Goal: Use online tool/utility: Utilize a website feature to perform a specific function

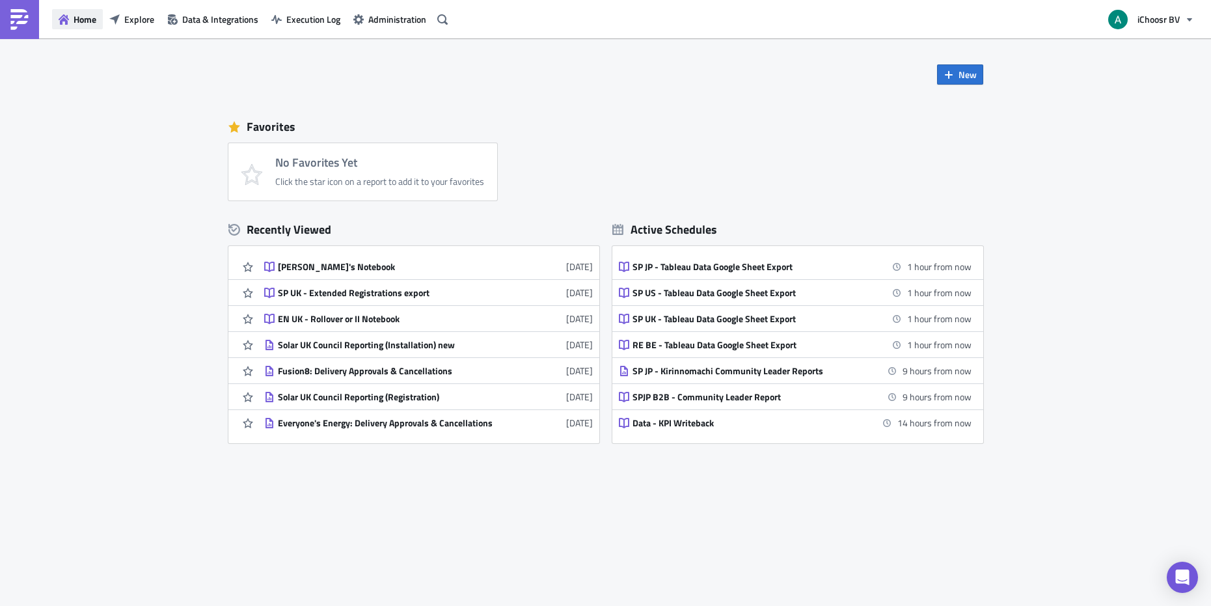
click at [84, 16] on span "Home" at bounding box center [85, 19] width 23 height 14
click at [10, 25] on img at bounding box center [19, 19] width 21 height 21
click at [327, 317] on div "EN UK - Rollover or II Notebook" at bounding box center [392, 319] width 228 height 12
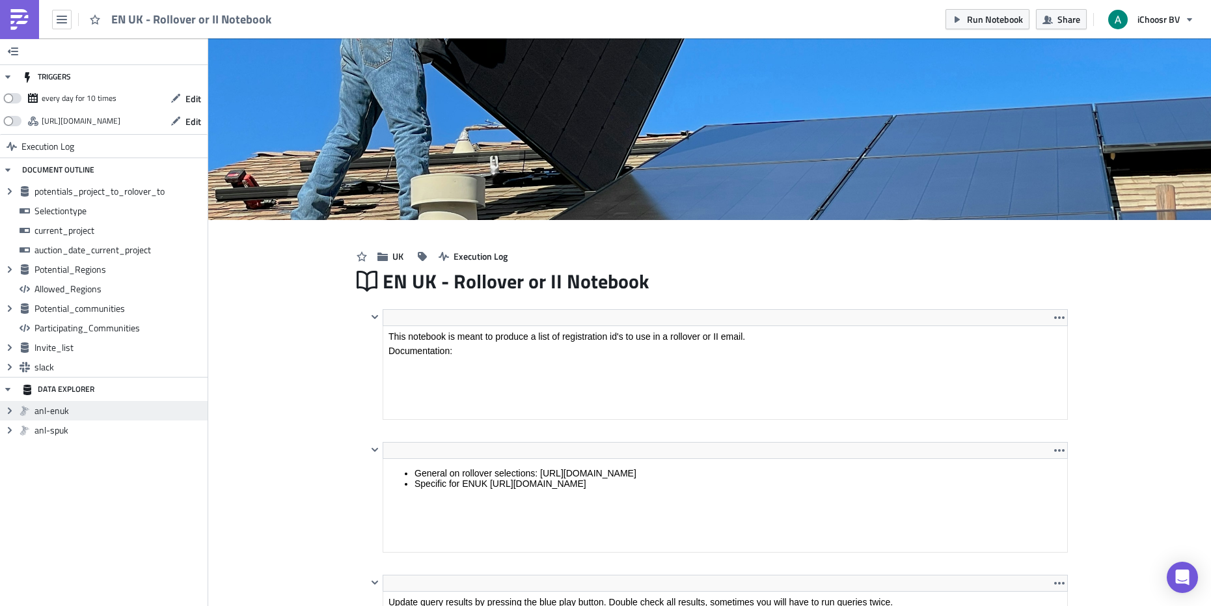
click at [79, 409] on span "anl-enuk" at bounding box center [119, 411] width 170 height 12
click at [51, 411] on span "anl-enuk" at bounding box center [119, 411] width 170 height 12
click at [59, 22] on icon "button" at bounding box center [62, 20] width 10 height 8
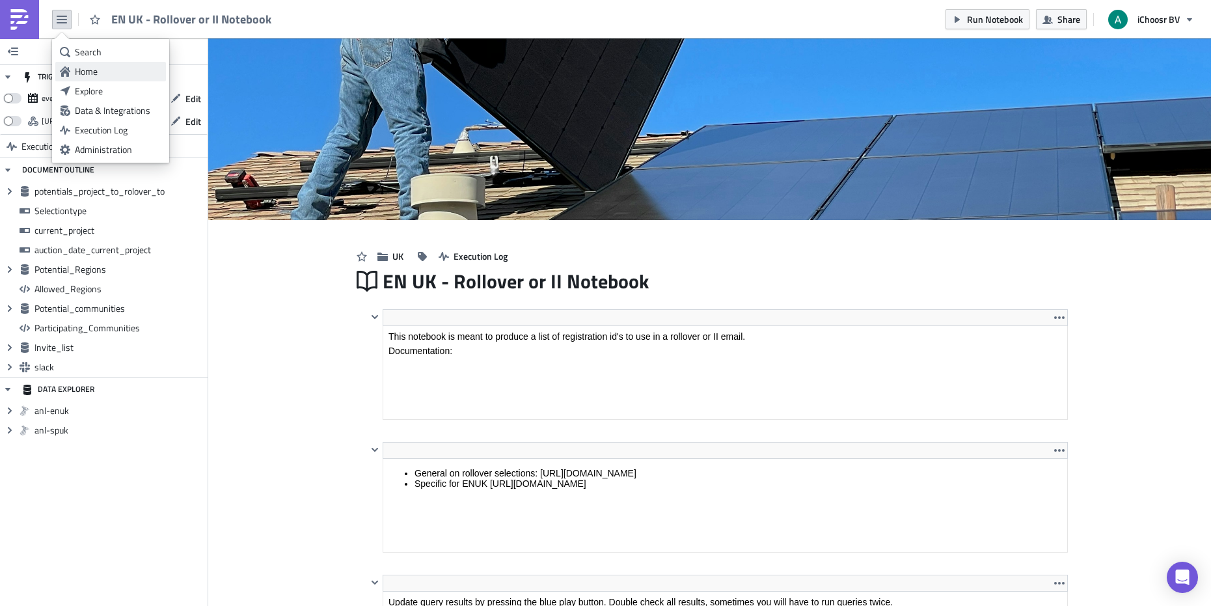
click at [88, 75] on div "Home" at bounding box center [118, 71] width 87 height 13
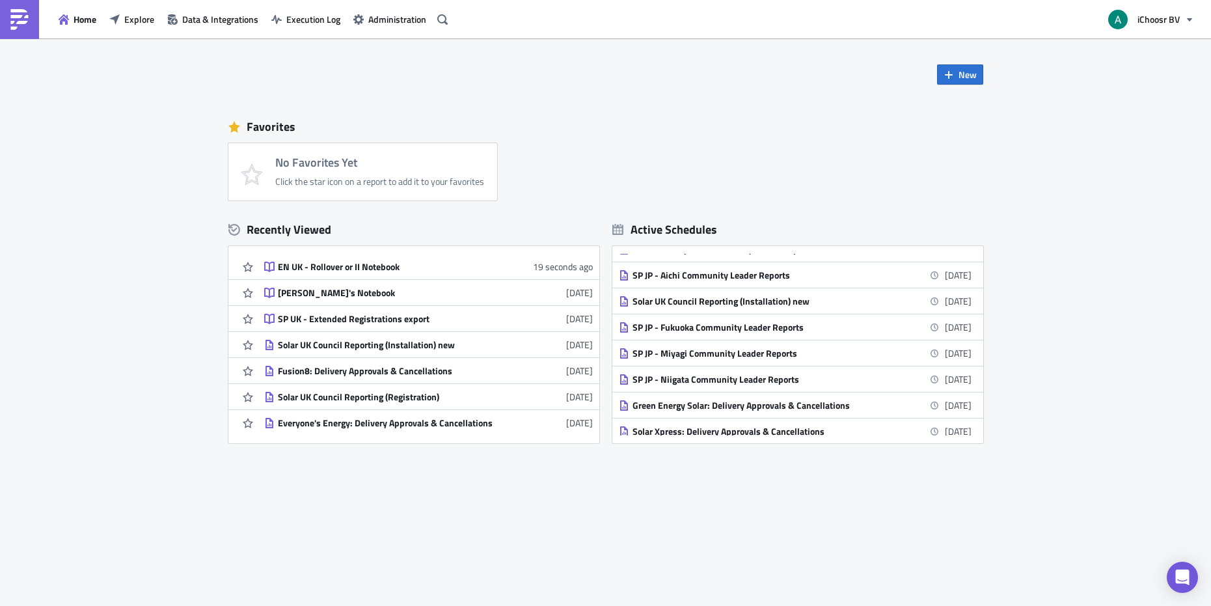
scroll to position [1431, 0]
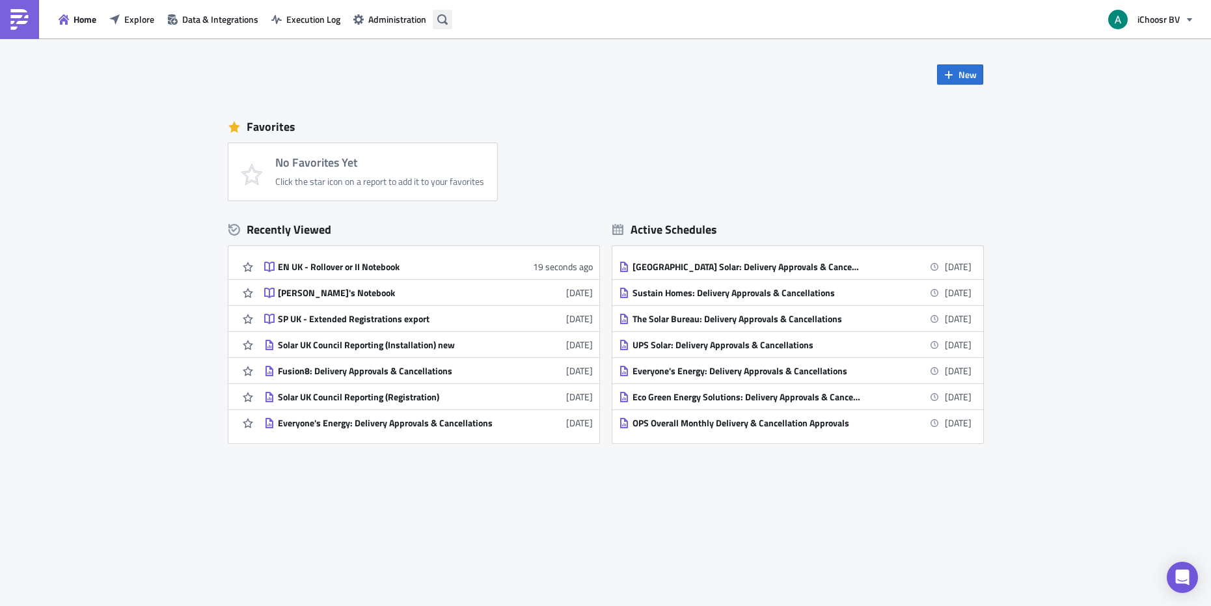
click at [442, 17] on icon "button" at bounding box center [442, 19] width 10 height 10
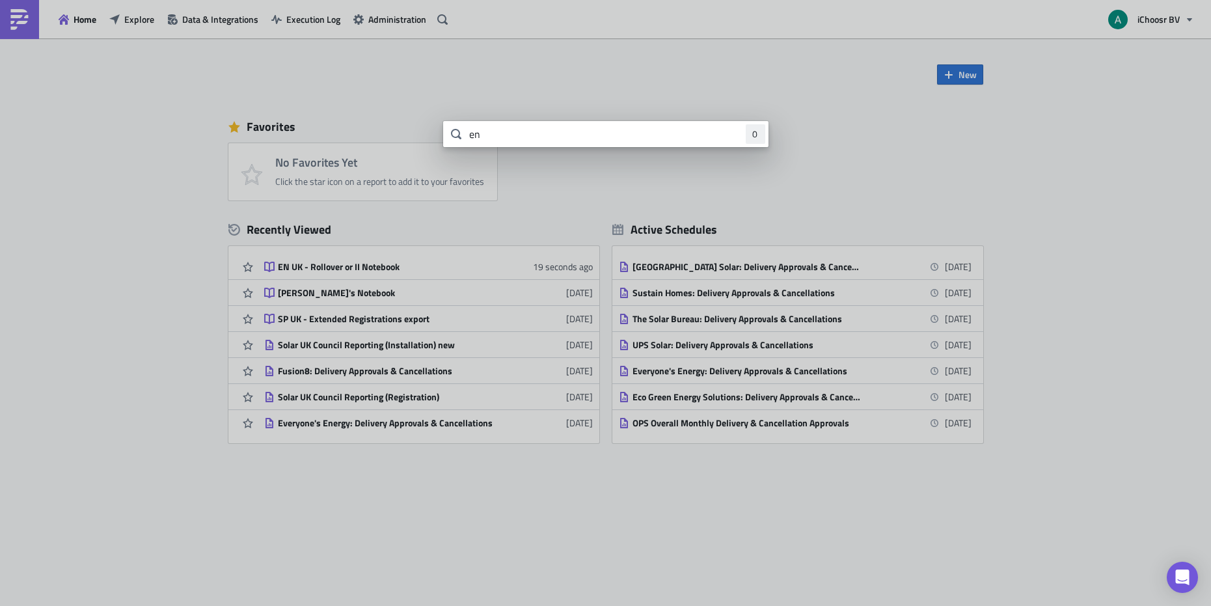
type input "e"
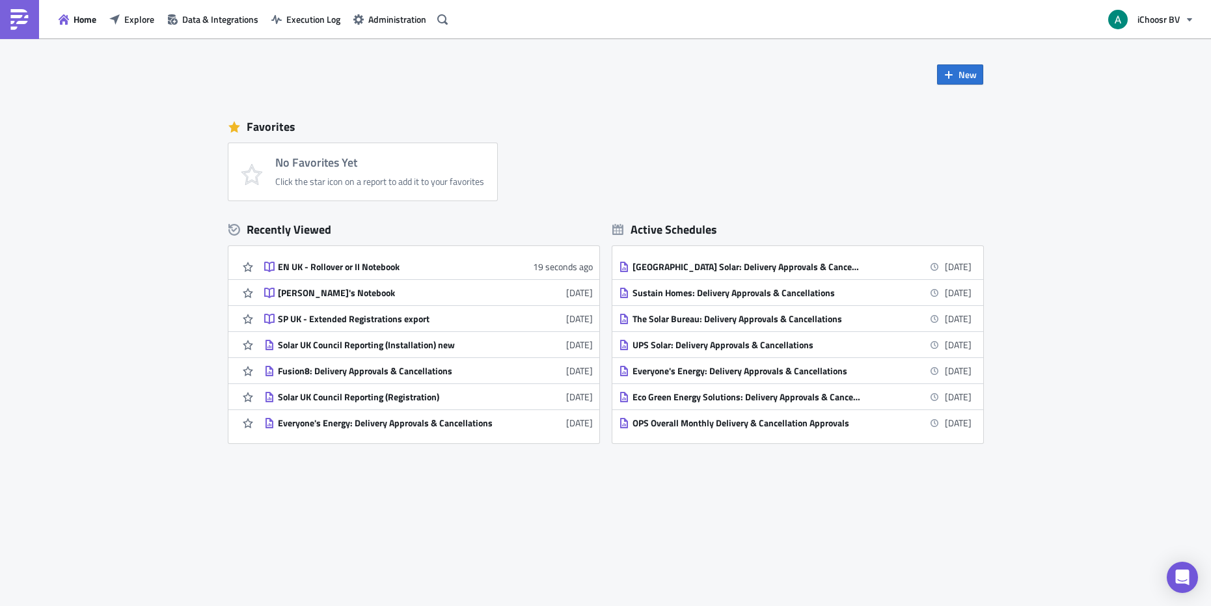
click at [1116, 170] on body "Home Explore Data & Integrations Execution Log Administration iChoosr BV New Fa…" at bounding box center [605, 304] width 1211 height 608
click at [15, 23] on img at bounding box center [19, 19] width 21 height 21
click at [96, 19] on span "Home" at bounding box center [85, 19] width 23 height 14
click at [124, 20] on span "Explore" at bounding box center [139, 19] width 30 height 14
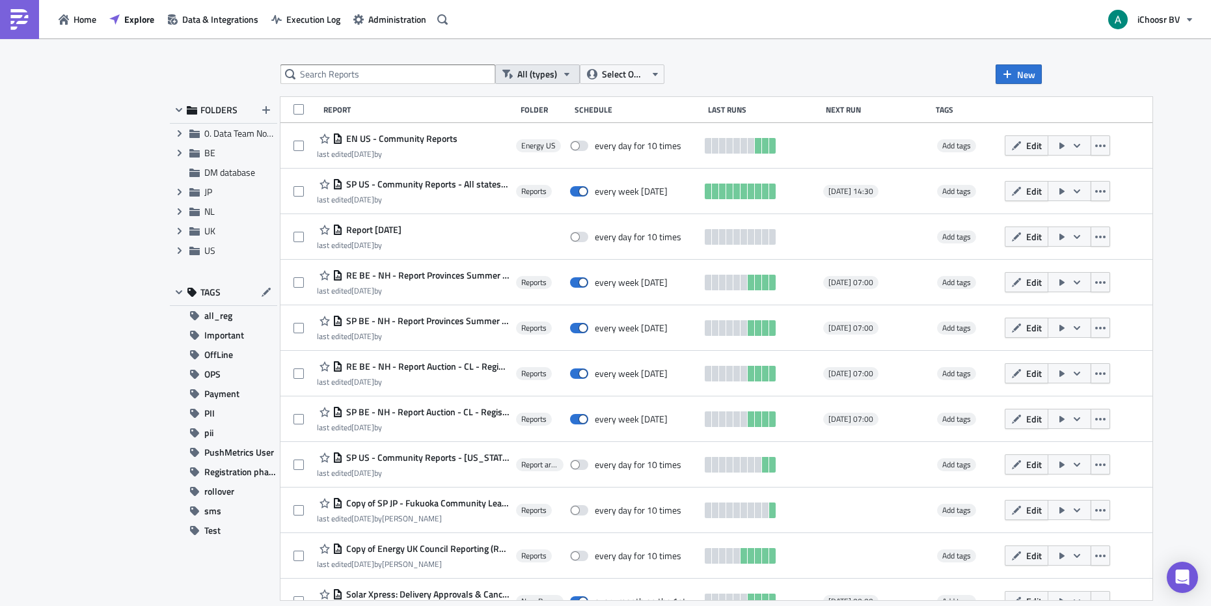
click at [548, 70] on span "All (types)" at bounding box center [537, 74] width 40 height 14
click at [419, 73] on input "text" at bounding box center [387, 74] width 215 height 20
click at [419, 74] on input "text" at bounding box center [387, 74] width 215 height 20
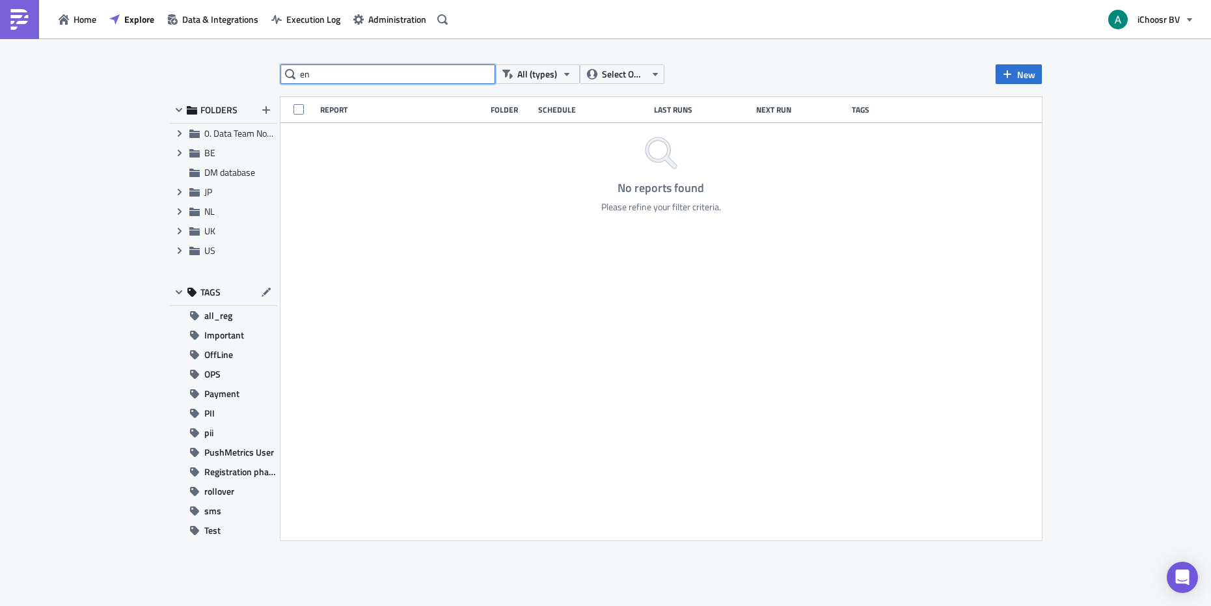
type input "e"
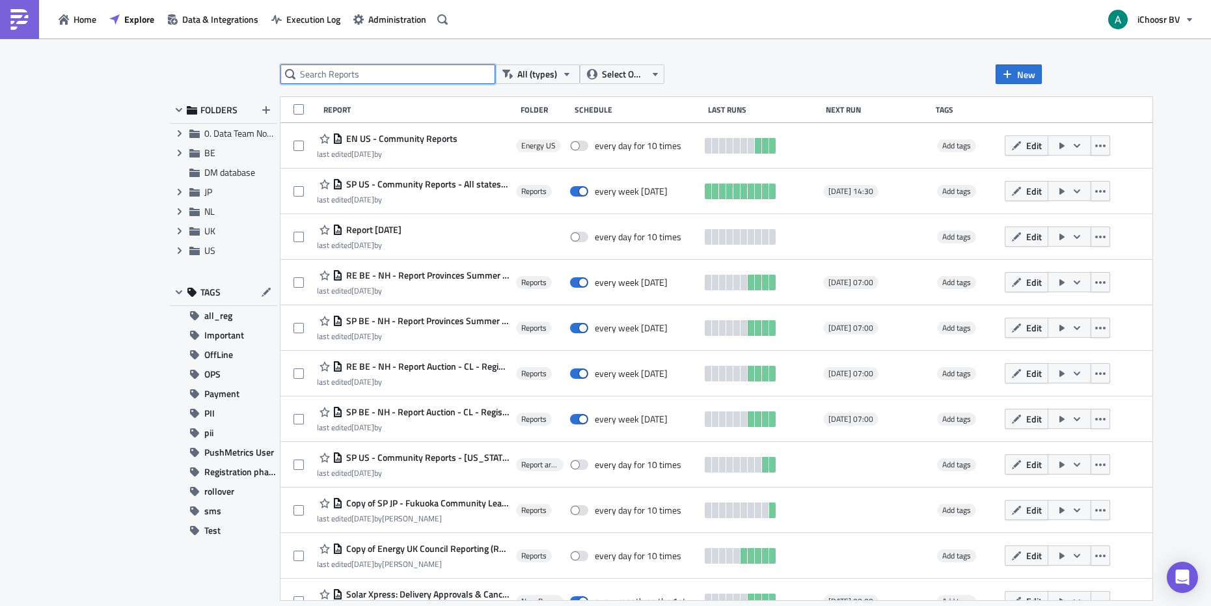
click at [420, 70] on input "text" at bounding box center [387, 74] width 215 height 20
type input "EN UK"
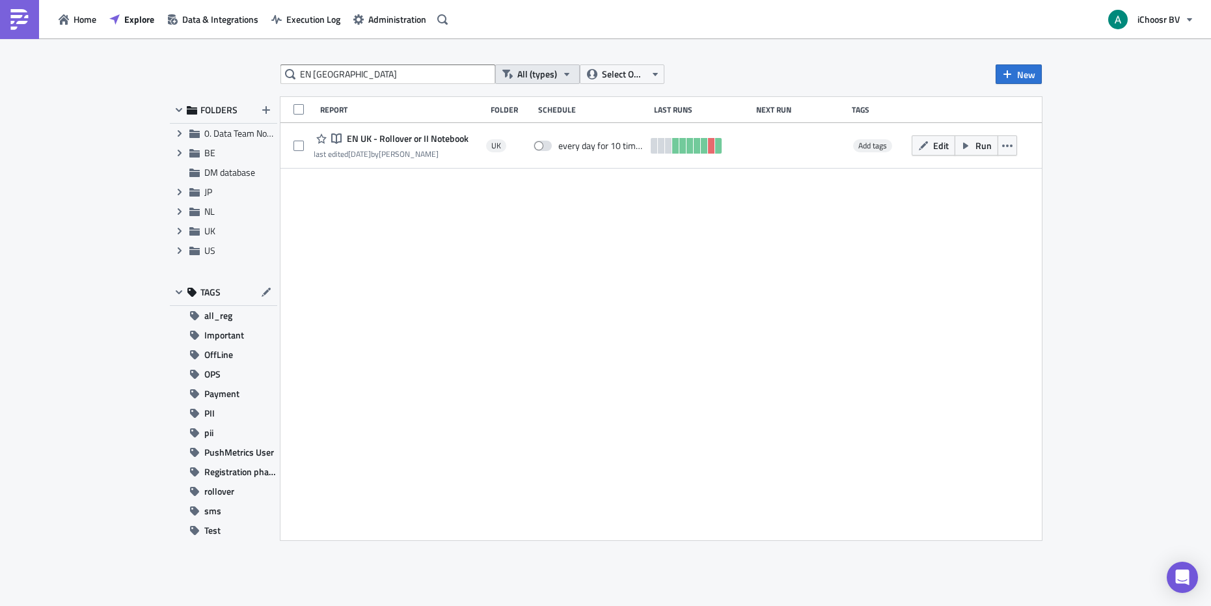
click at [556, 77] on span "All (types)" at bounding box center [537, 74] width 40 height 14
click at [557, 76] on button "All (types)" at bounding box center [537, 74] width 85 height 20
click at [617, 73] on span "Select Owner" at bounding box center [624, 74] width 44 height 14
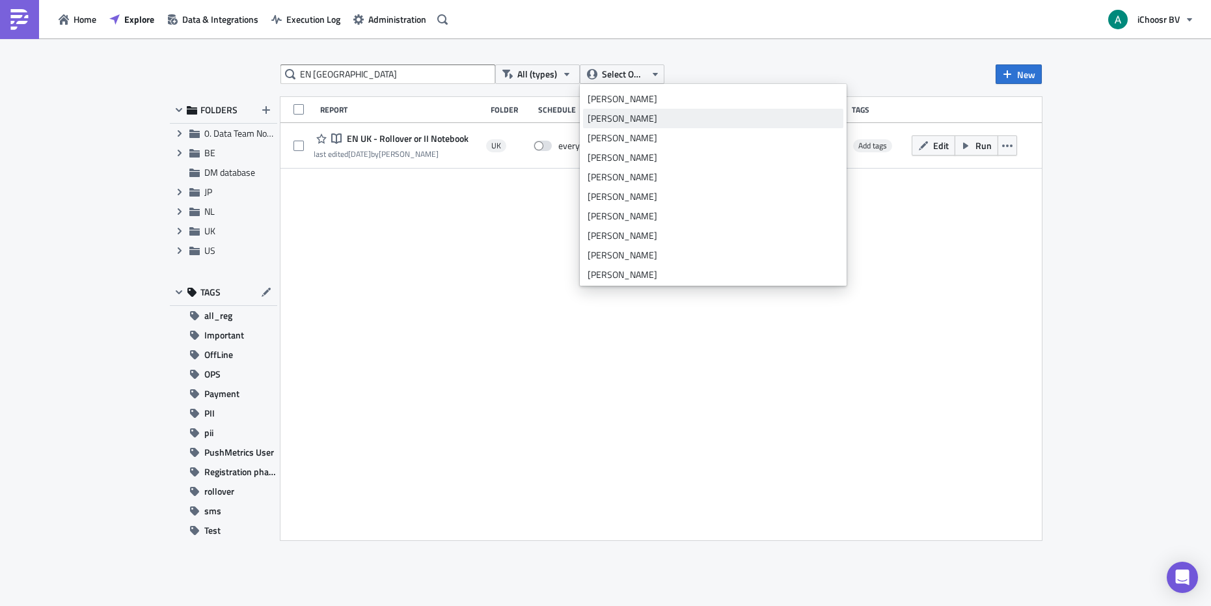
scroll to position [4, 0]
click at [1164, 180] on div "EN UK All (types) Select Owner New FOLDERS Expand group 0. Data Team Notebooks …" at bounding box center [605, 322] width 1211 height 569
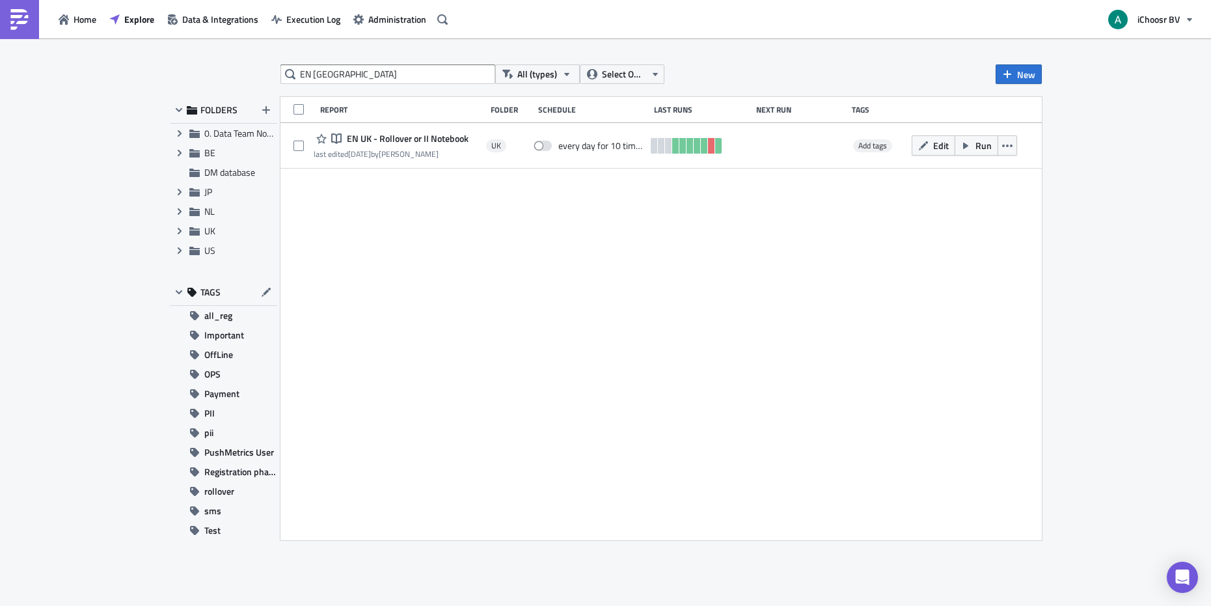
click at [20, 20] on img at bounding box center [19, 19] width 21 height 21
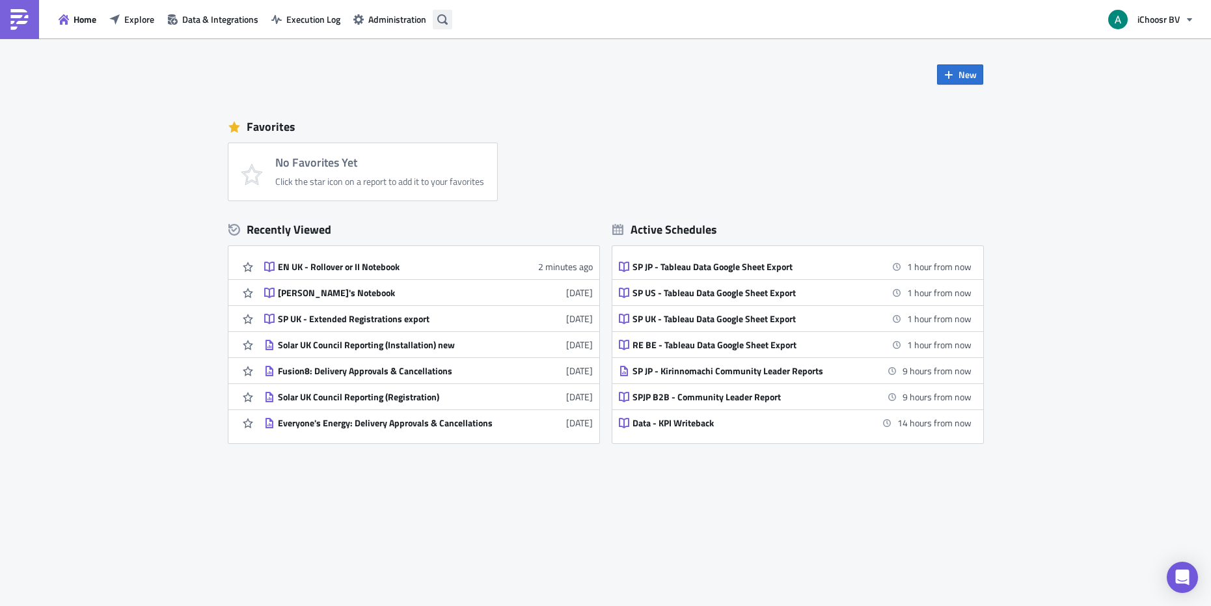
click at [444, 21] on icon "button" at bounding box center [442, 19] width 10 height 10
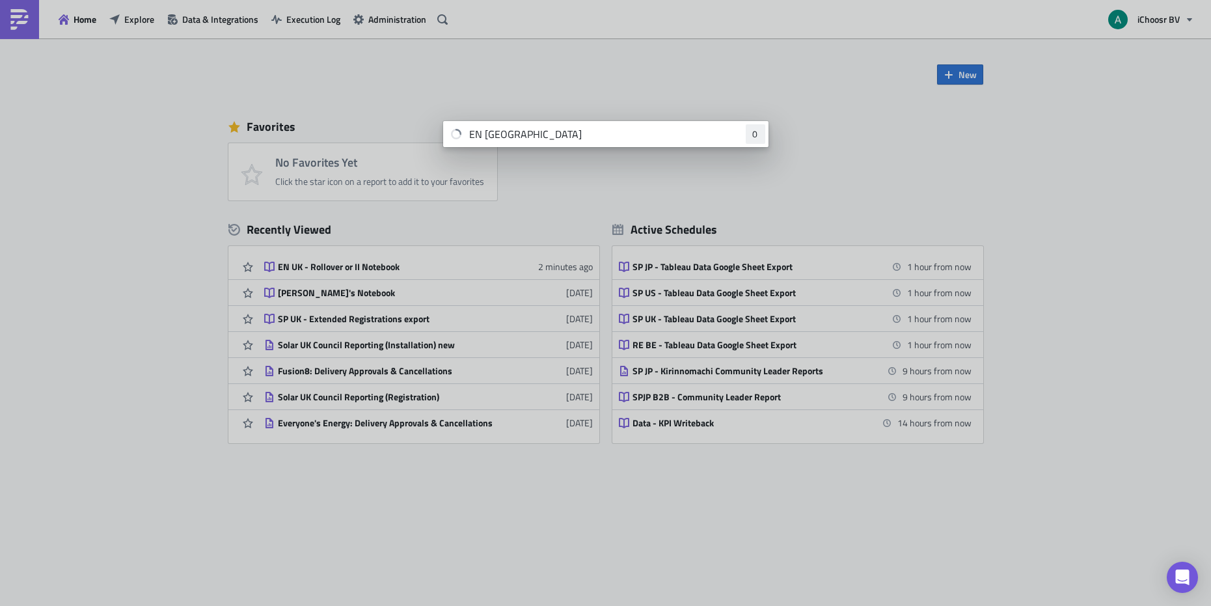
type input "EN UK"
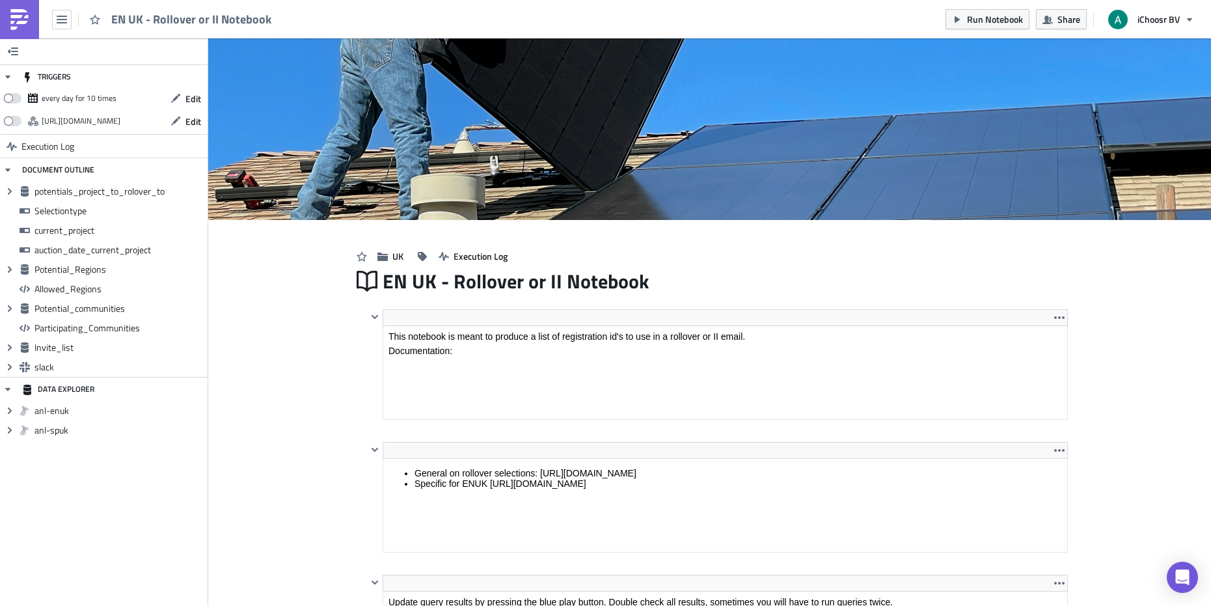
scroll to position [149, 699]
click at [22, 20] on img at bounding box center [19, 19] width 21 height 21
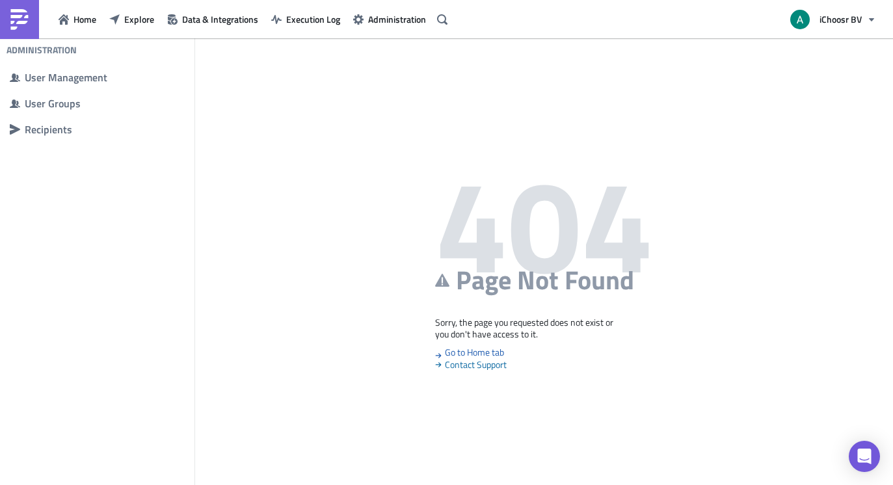
scroll to position [83, 0]
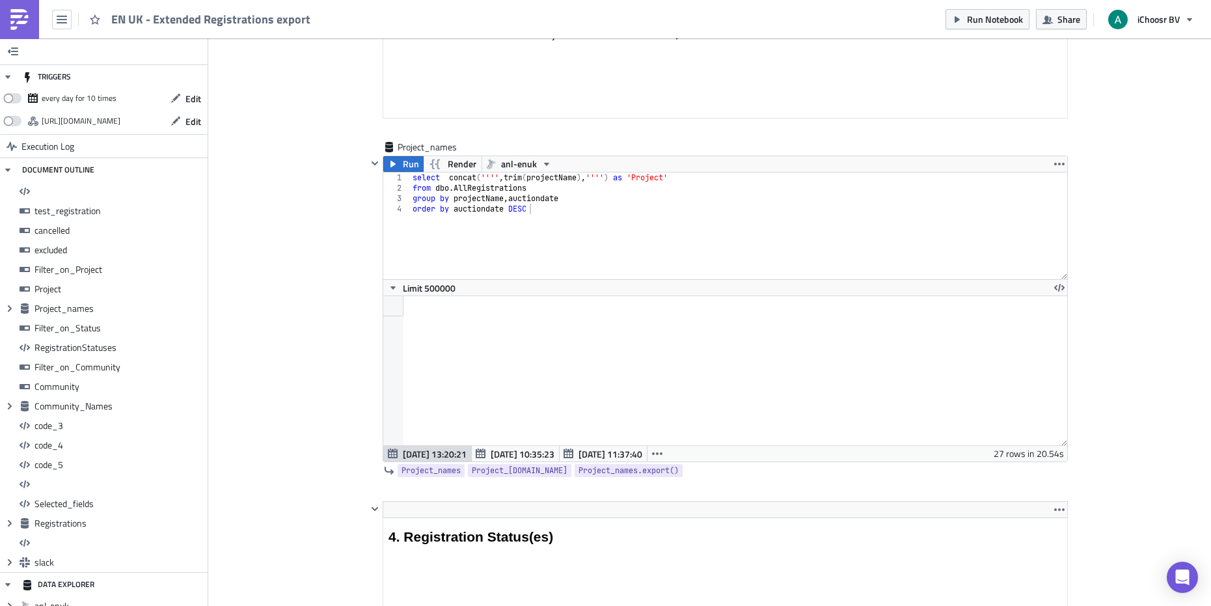
scroll to position [2953, 0]
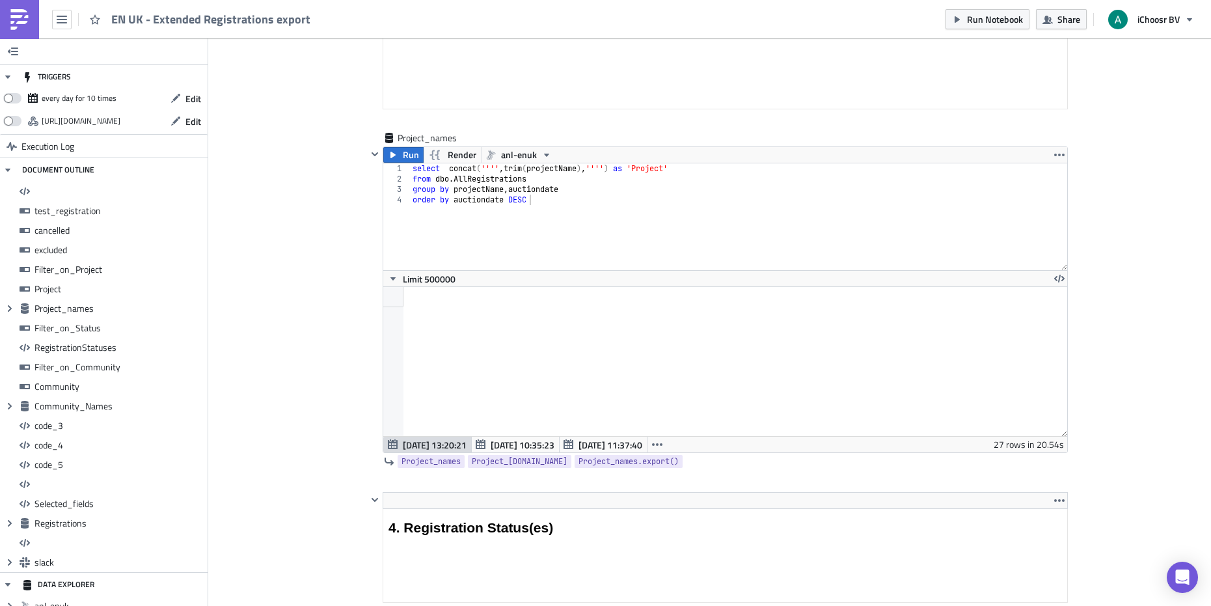
click at [893, 154] on icon "button" at bounding box center [1059, 155] width 10 height 10
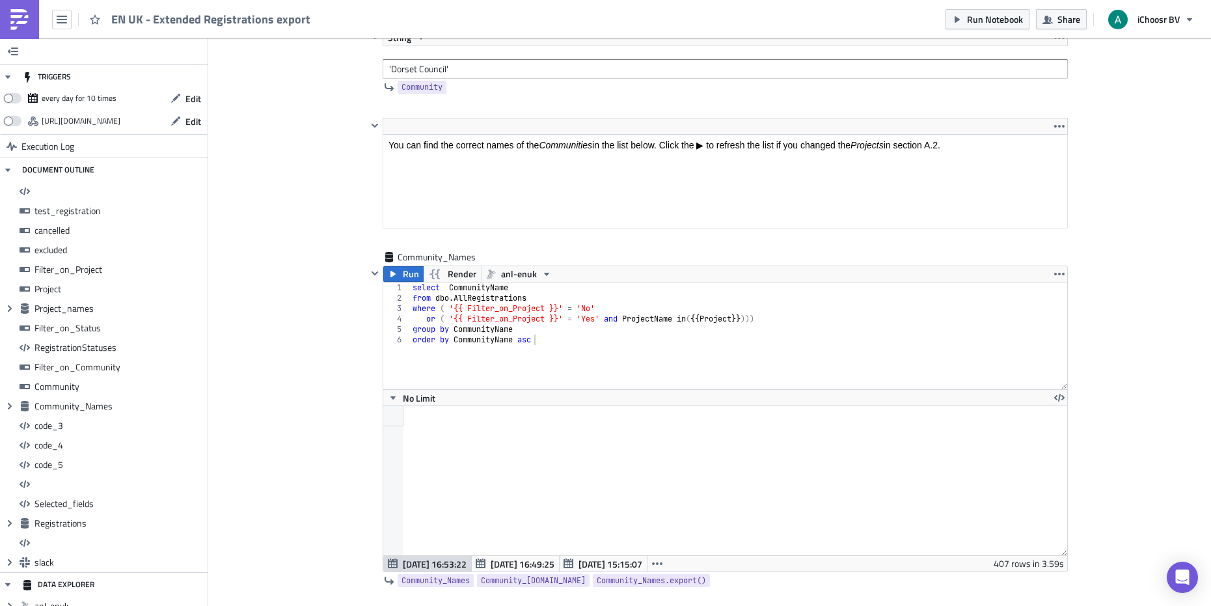
scroll to position [4999, 0]
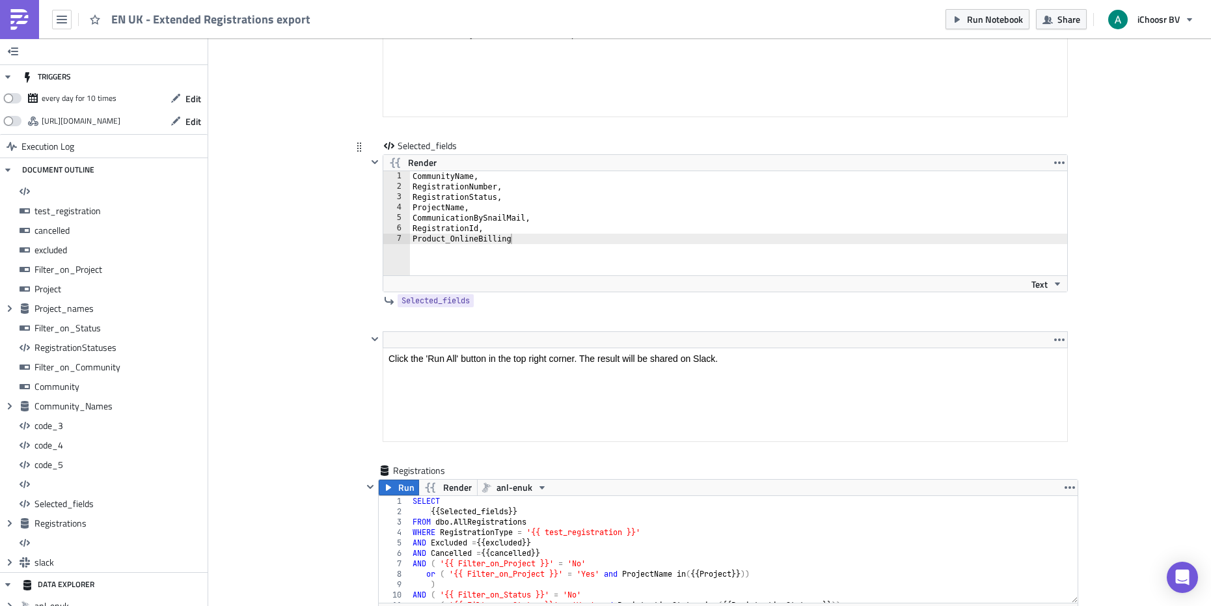
scroll to position [8059, 0]
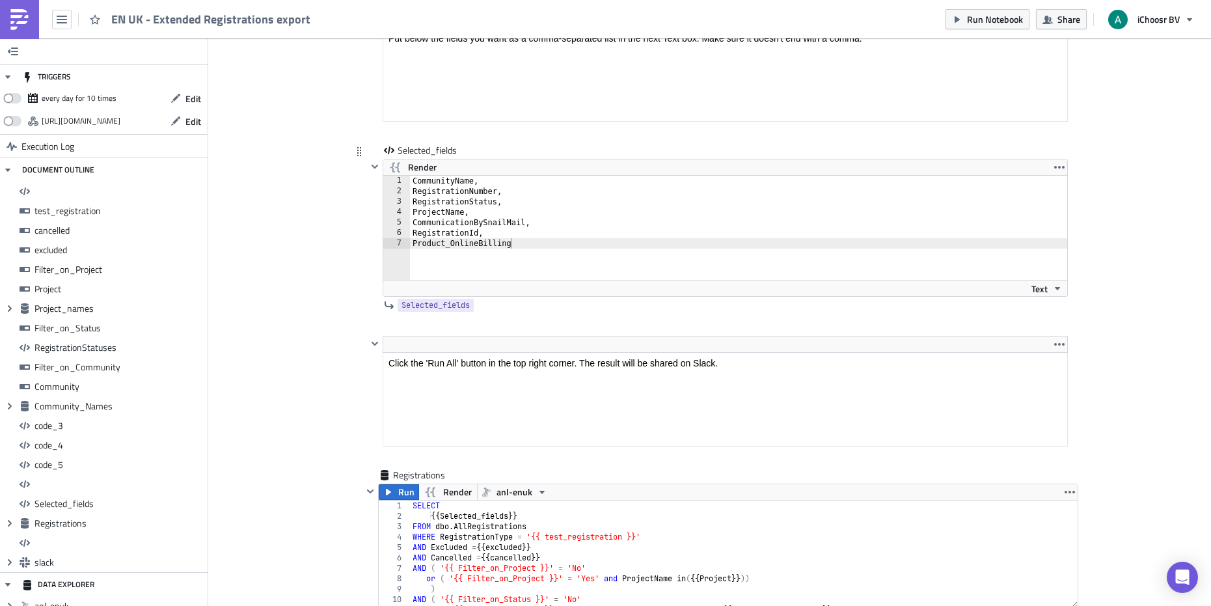
click at [367, 214] on div at bounding box center [375, 228] width 16 height 138
type textarea "ProjectName,"
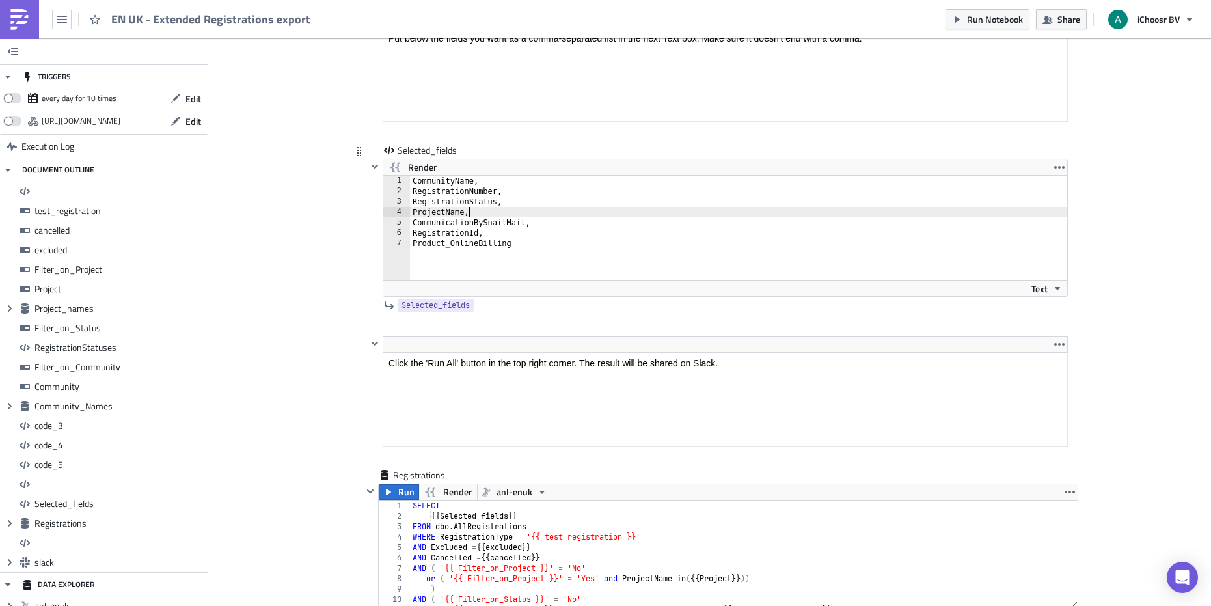
click at [507, 215] on div "CommunityName, RegistrationNumber, RegistrationStatus, ProjectName, Communicati…" at bounding box center [738, 238] width 657 height 125
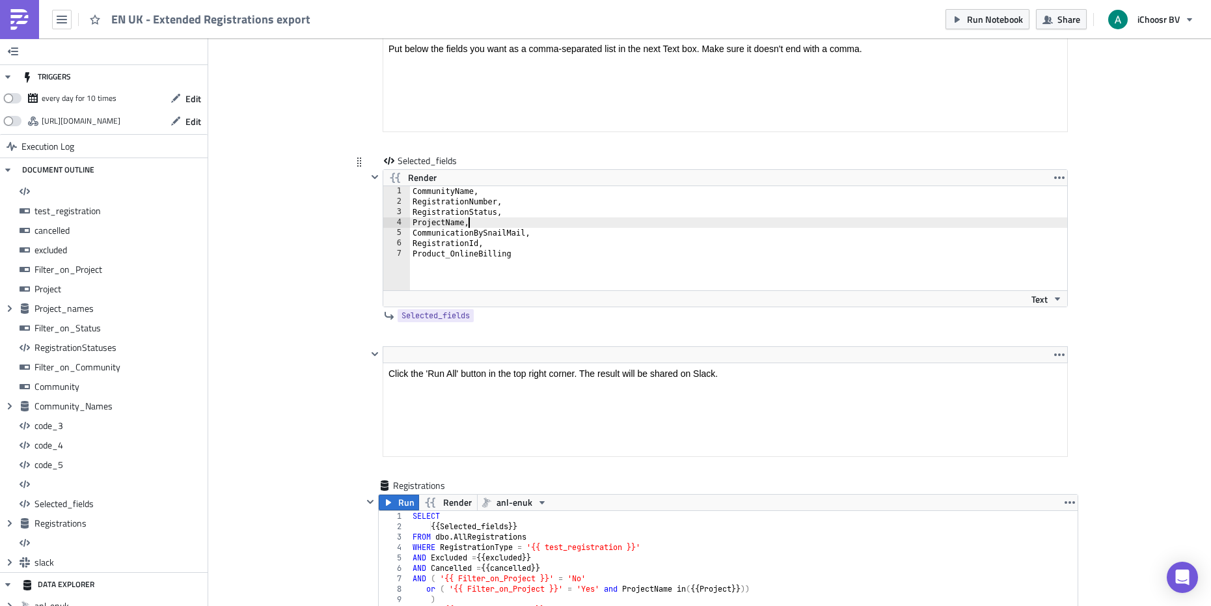
scroll to position [8046, 0]
click at [469, 223] on div "CommunityName, RegistrationNumber, RegistrationStatus, ProjectName, Communicati…" at bounding box center [738, 250] width 657 height 125
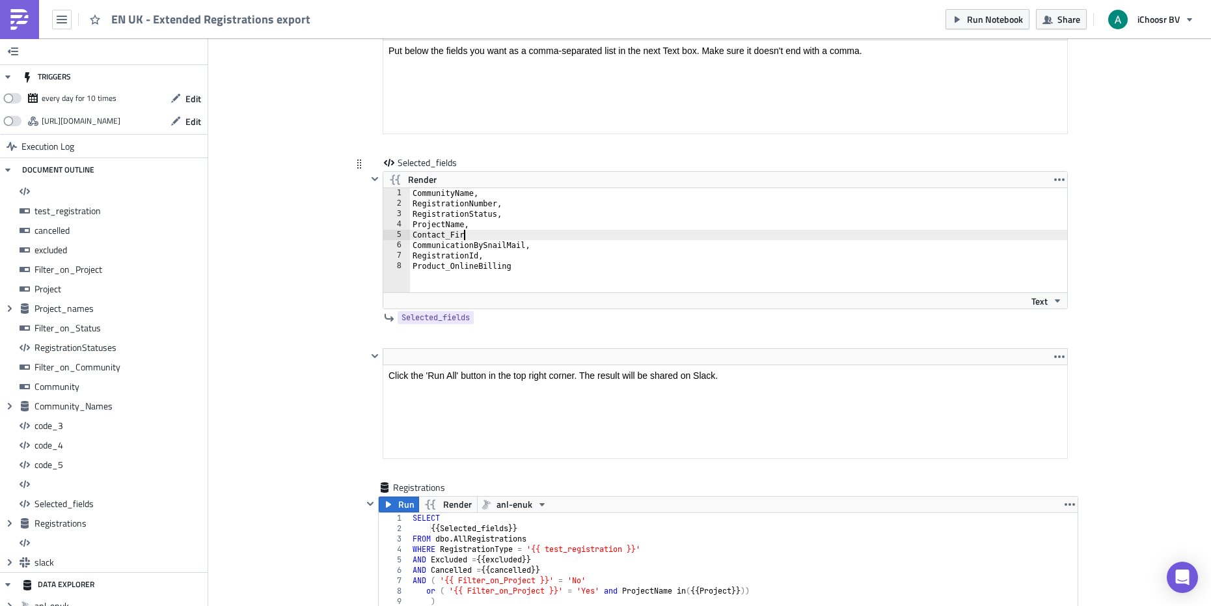
scroll to position [0, 5]
type textarea "Contact_FirstName"
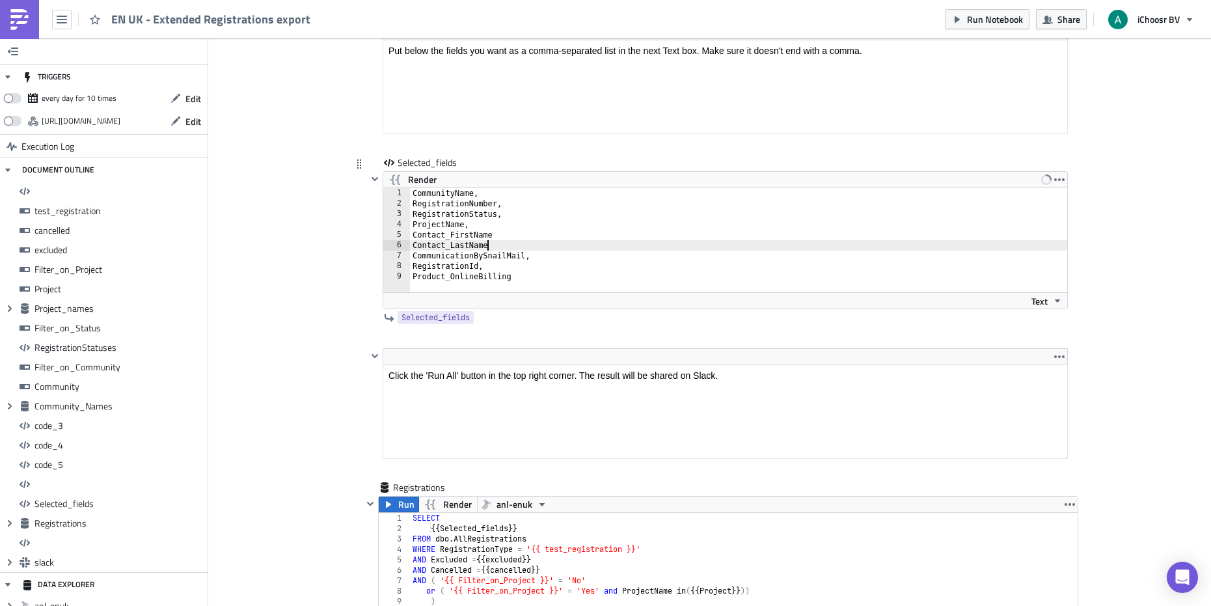
scroll to position [0, 6]
click at [530, 230] on div "CommunityName, RegistrationNumber, RegistrationStatus, ProjectName, Contact_Fir…" at bounding box center [738, 250] width 657 height 125
click at [523, 241] on div "CommunityName, RegistrationNumber, RegistrationStatus, ProjectName, Contact_Fir…" at bounding box center [738, 250] width 657 height 125
click at [506, 245] on div "CommunityName, RegistrationNumber, RegistrationStatus, ProjectName, Contact_Fir…" at bounding box center [738, 250] width 657 height 125
click at [533, 257] on div "CommunityName, RegistrationNumber, RegistrationStatus, ProjectName, Contact_Fir…" at bounding box center [738, 250] width 657 height 125
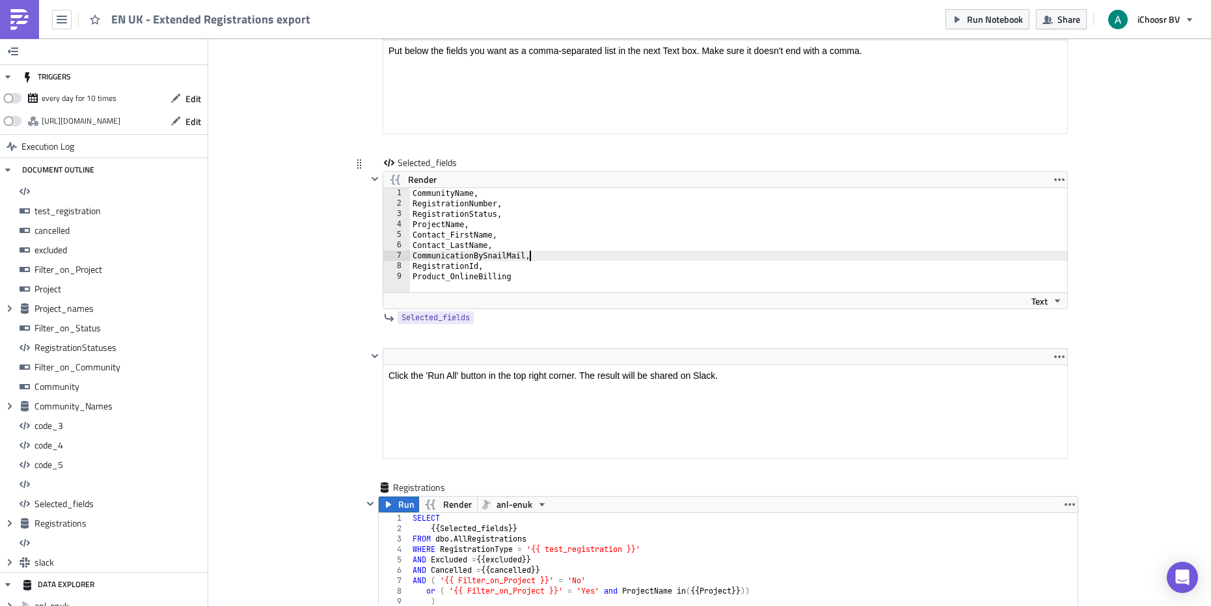
click at [545, 260] on div "CommunityName, RegistrationNumber, RegistrationStatus, ProjectName, Contact_Fir…" at bounding box center [738, 250] width 657 height 125
click at [520, 279] on div "CommunityName, RegistrationNumber, RegistrationStatus, ProjectName, Contact_Fir…" at bounding box center [738, 250] width 657 height 125
click at [507, 265] on div "CommunityName, RegistrationNumber, RegistrationStatus, ProjectName, Contact_Fir…" at bounding box center [738, 250] width 657 height 125
type textarea "RegistrationId,"
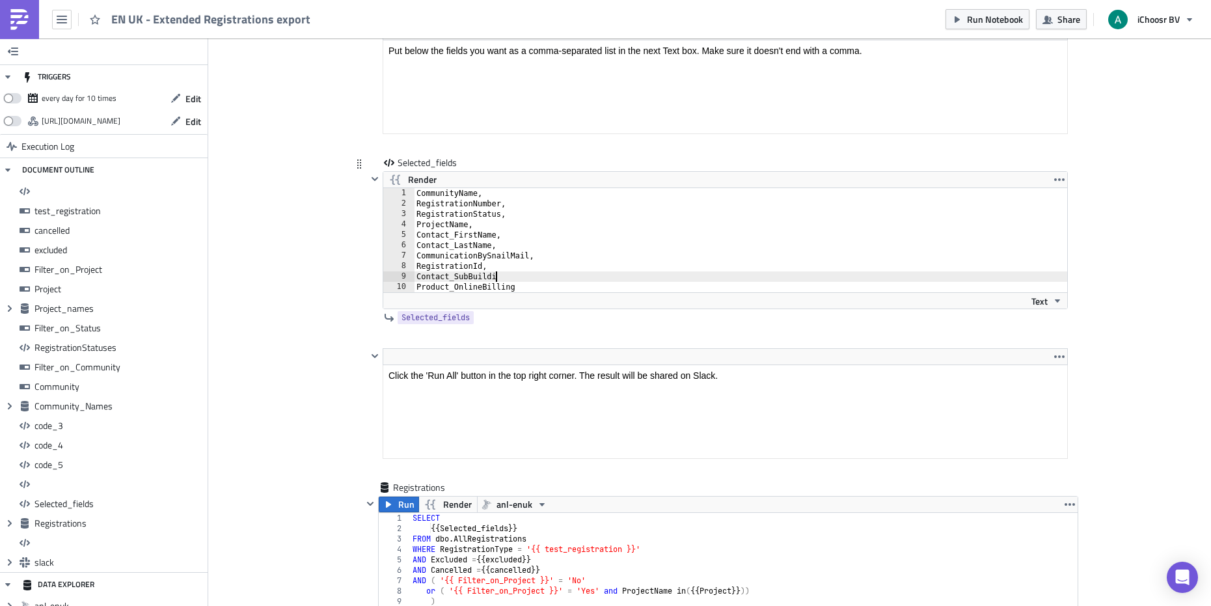
type textarea "Contact_SubBuilding"
type textarea "Contact_SubBuilding,"
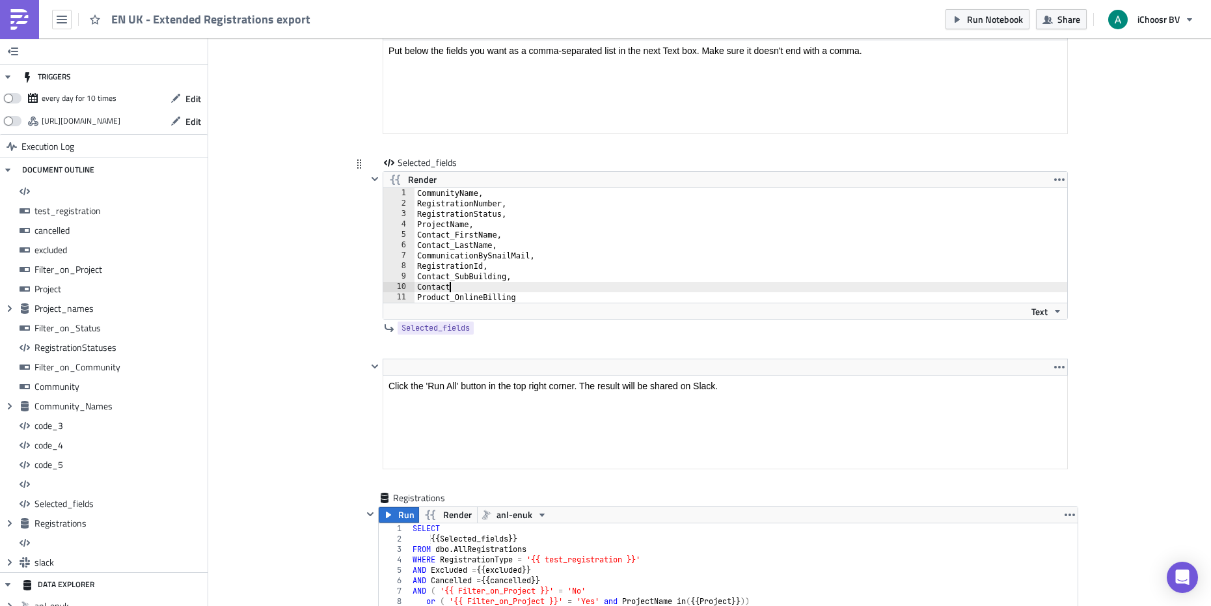
scroll to position [0, 3]
type textarea "Contact_BuildingName,"
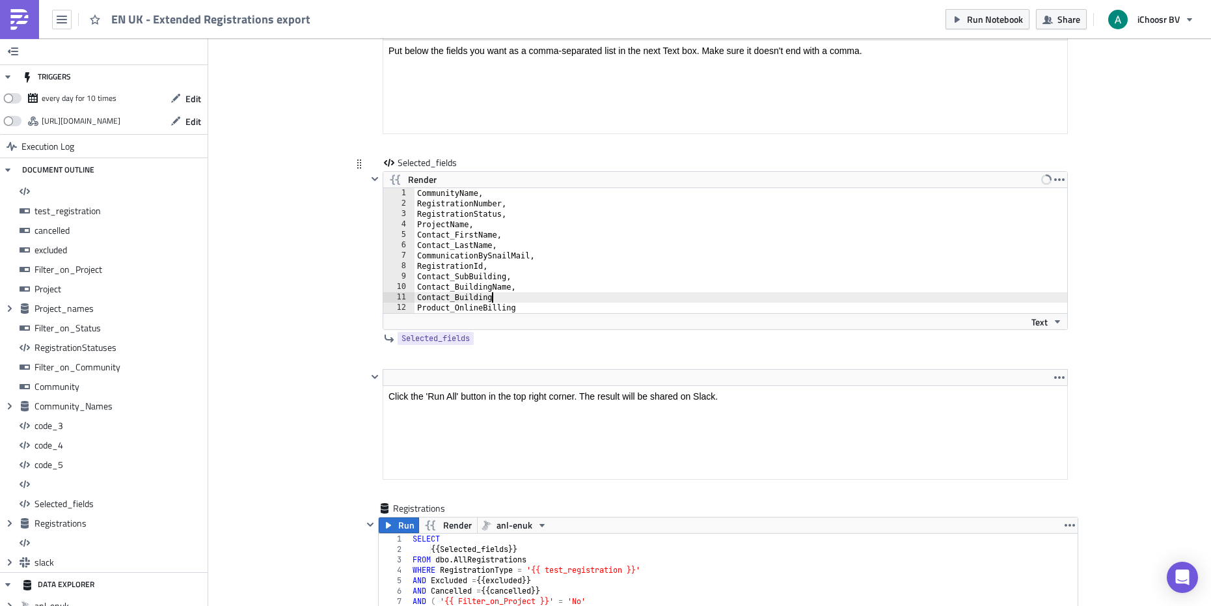
scroll to position [0, 6]
type textarea "Contact_BuildingNumber,"
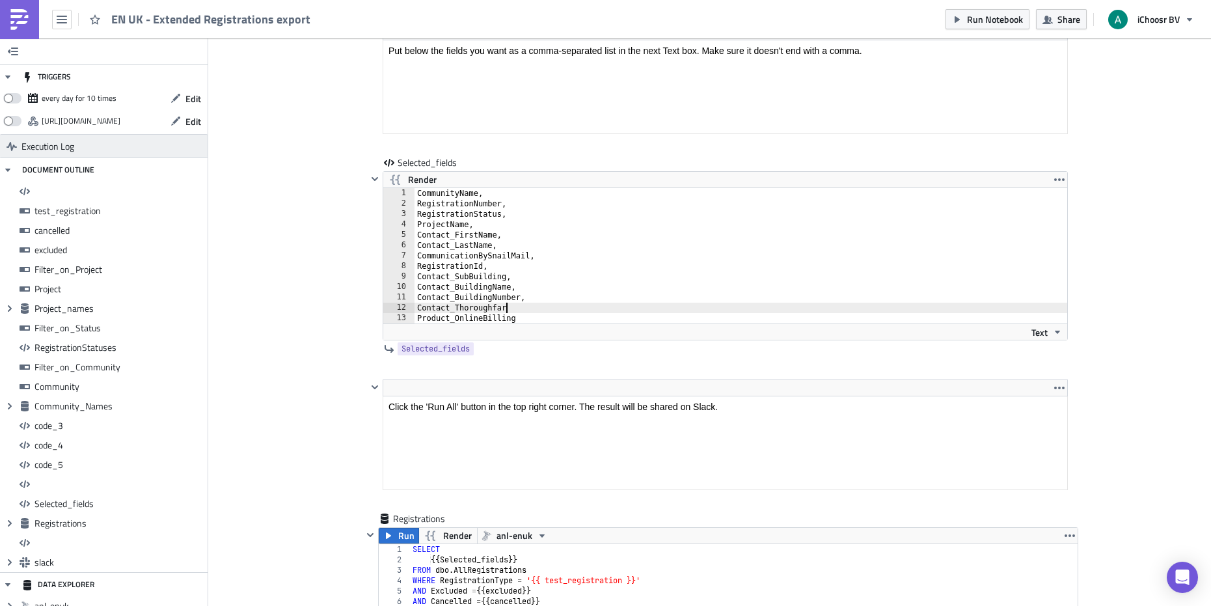
scroll to position [0, 7]
type textarea "Contact_Thoroughfare,"
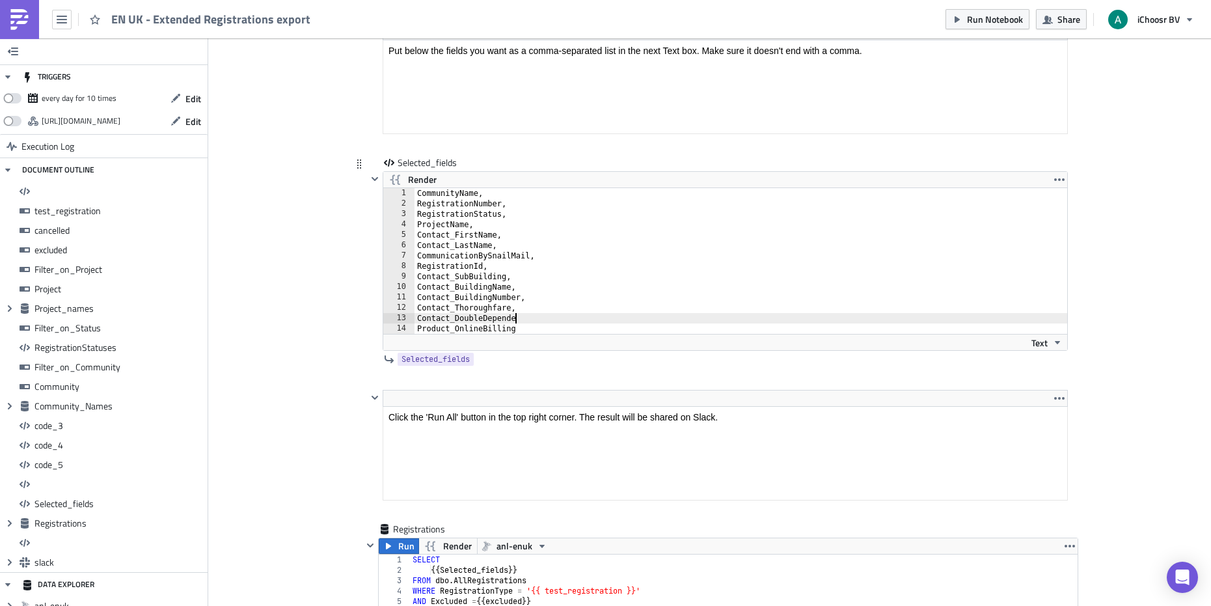
scroll to position [0, 8]
type textarea "Contact_DoubleDependentLocally,"
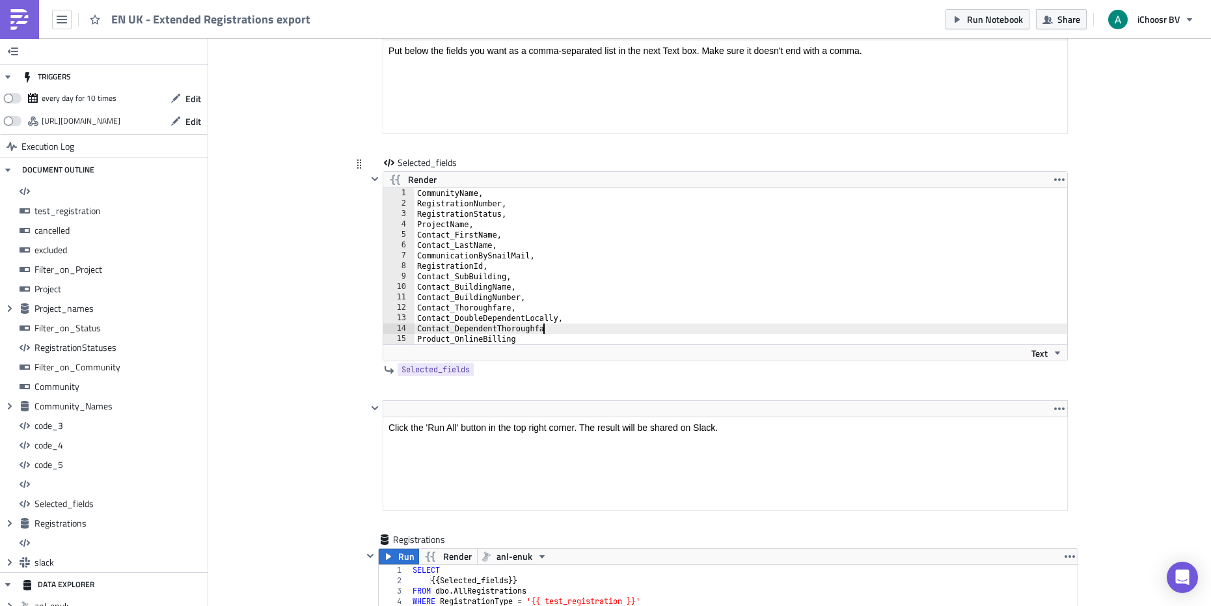
scroll to position [0, 10]
type textarea "Contact_DependentThoroughfare,"
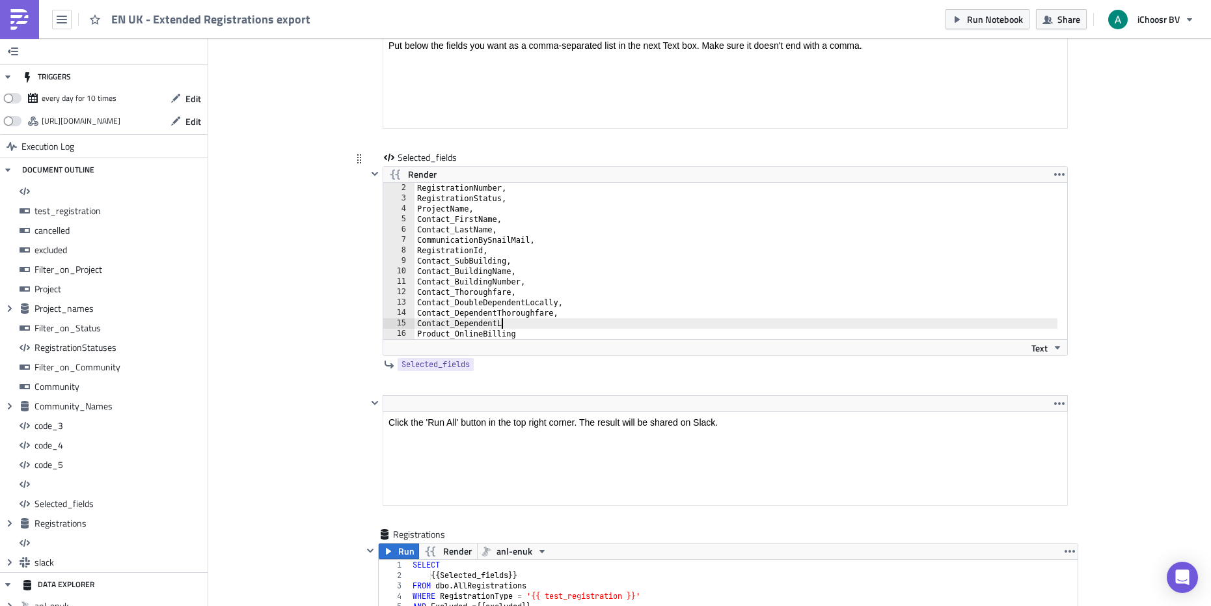
scroll to position [0, 7]
type textarea "Contact_DependentLocality,"
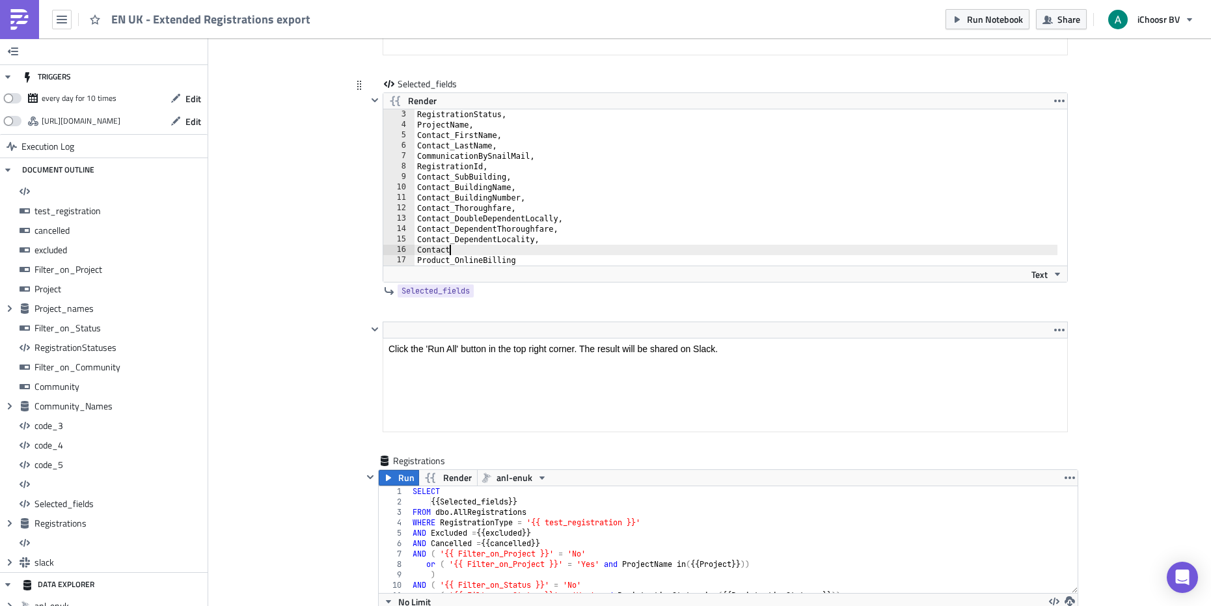
scroll to position [0, 3]
type textarea "Contact_Town,"
type textarea "Contact_County,"
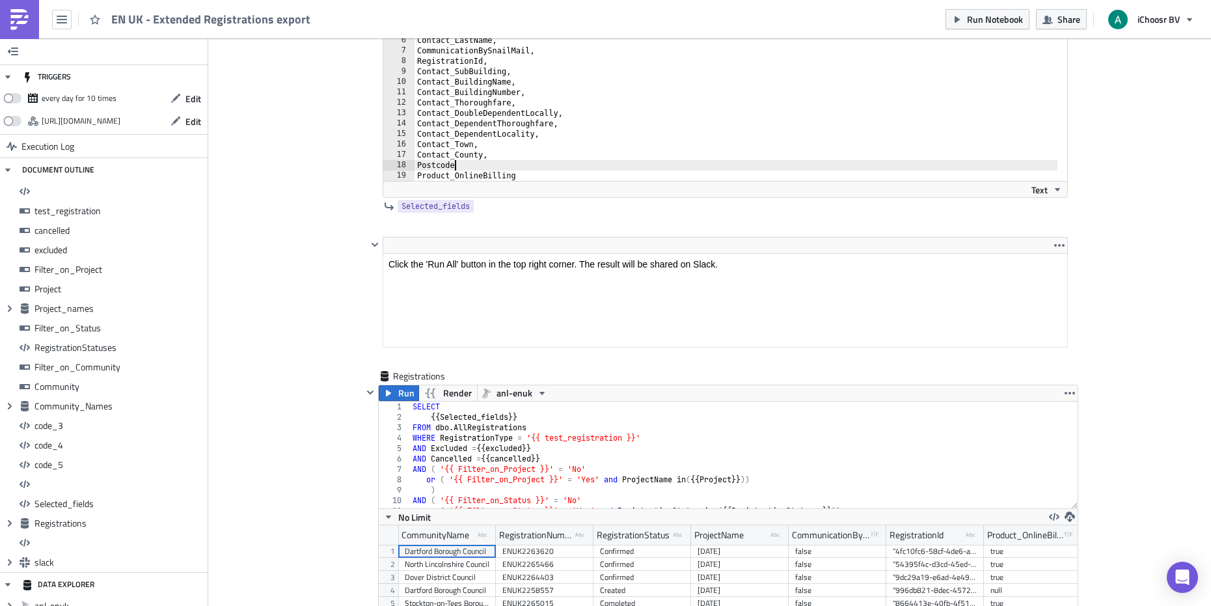
scroll to position [8217, 0]
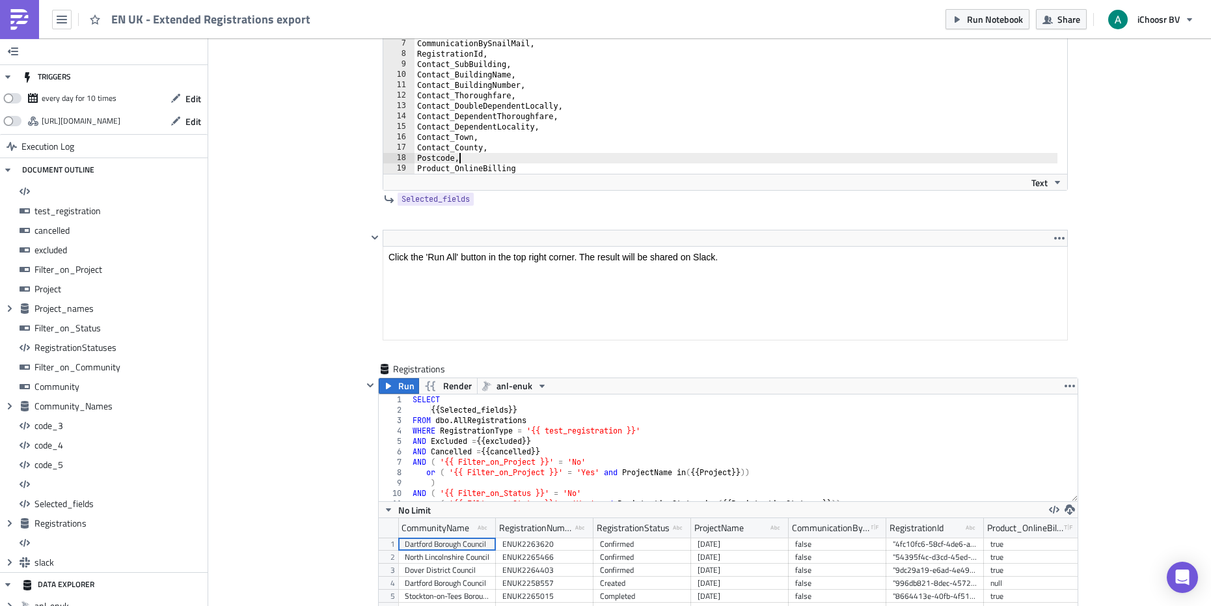
click at [414, 159] on div "Contact_FirstName, Contact_LastName, CommunicationBySnailMail, RegistrationId, …" at bounding box center [735, 106] width 643 height 177
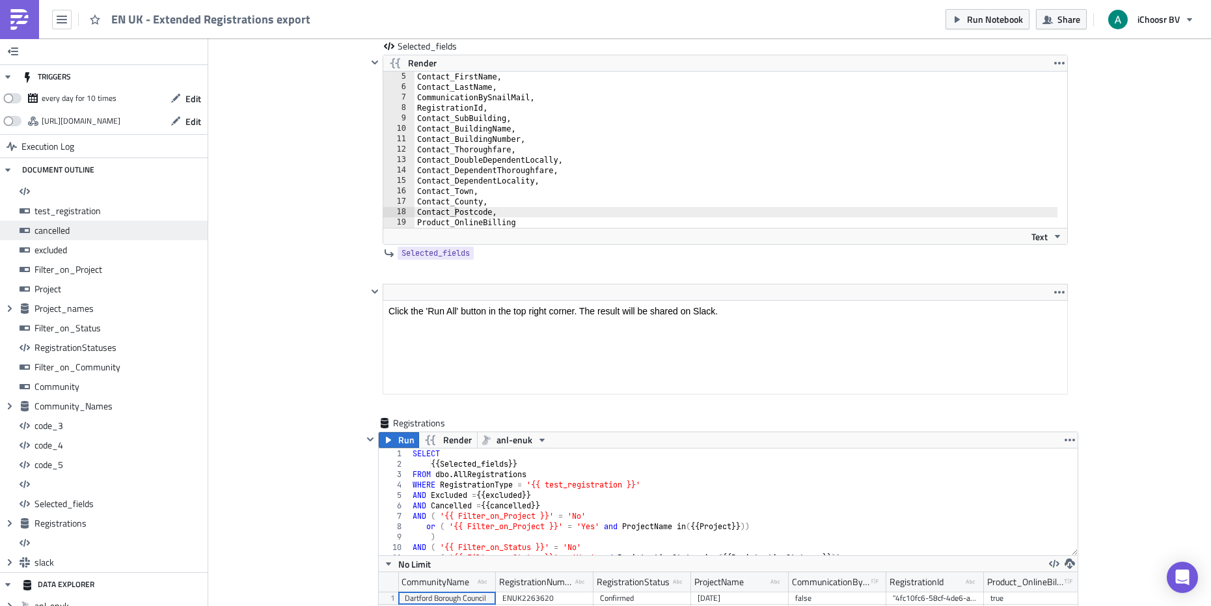
scroll to position [8130, 0]
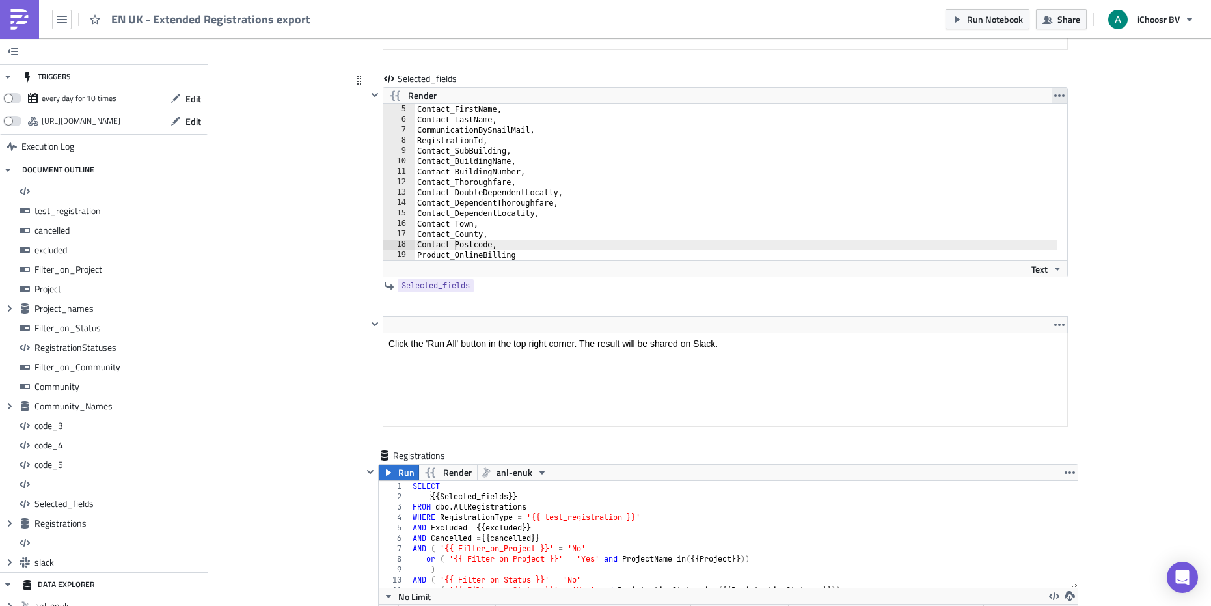
click at [893, 98] on icon "button" at bounding box center [1059, 95] width 10 height 10
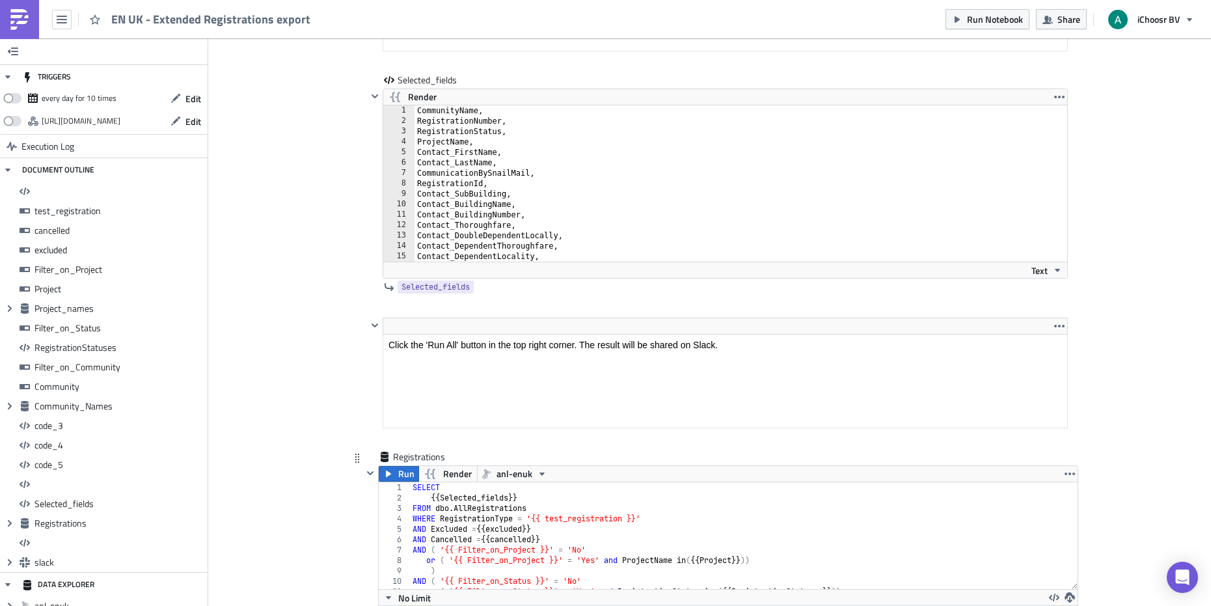
scroll to position [8126, 0]
click at [401, 474] on span "Run" at bounding box center [406, 476] width 16 height 16
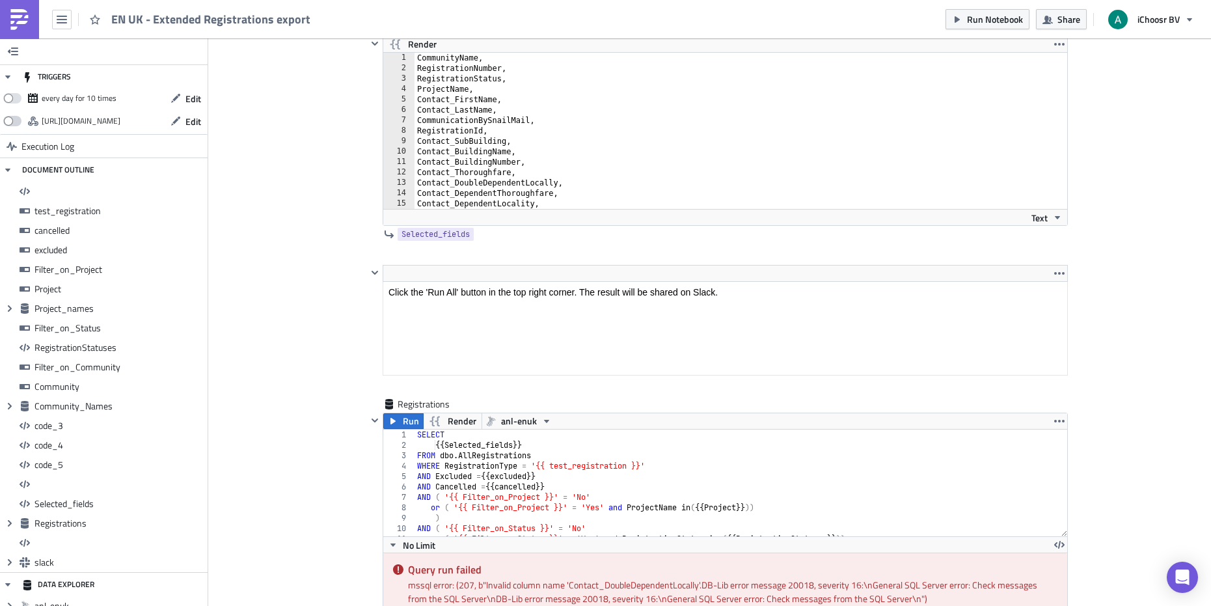
scroll to position [8181, 0]
click at [550, 187] on div "CommunityName, RegistrationNumber, RegistrationStatus, ProjectName, Contact_Fir…" at bounding box center [735, 141] width 643 height 177
drag, startPoint x: 548, startPoint y: 185, endPoint x: 569, endPoint y: 191, distance: 22.3
click at [548, 185] on div "CommunityName, RegistrationNumber, RegistrationStatus, ProjectName, Contact_Fir…" at bounding box center [735, 141] width 643 height 177
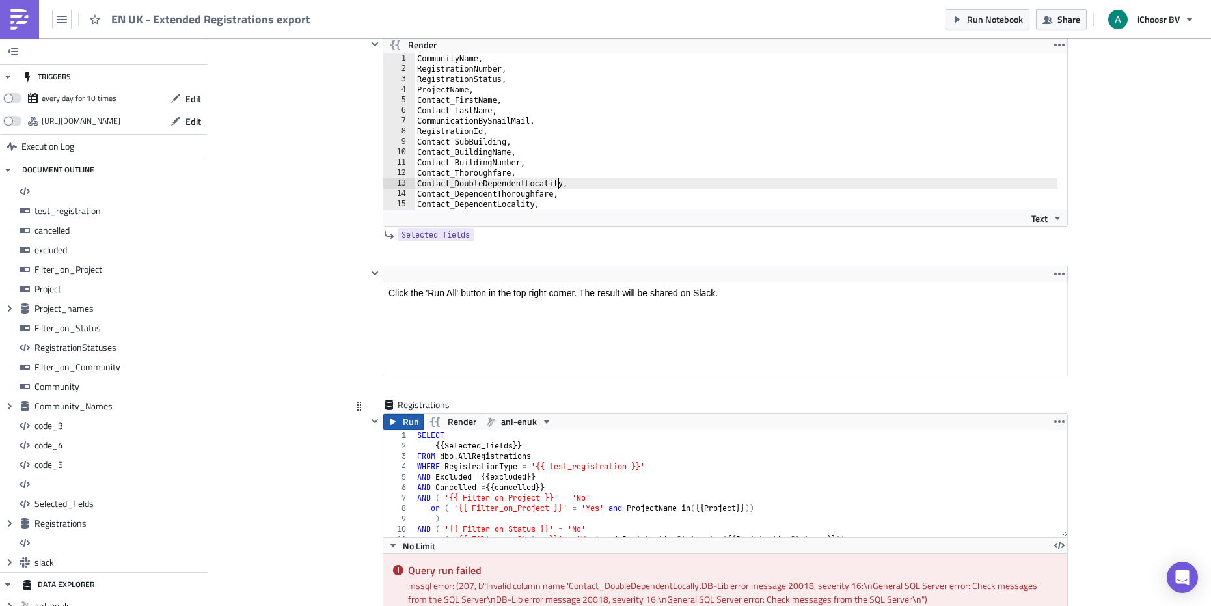
click at [405, 422] on span "Run" at bounding box center [411, 422] width 16 height 16
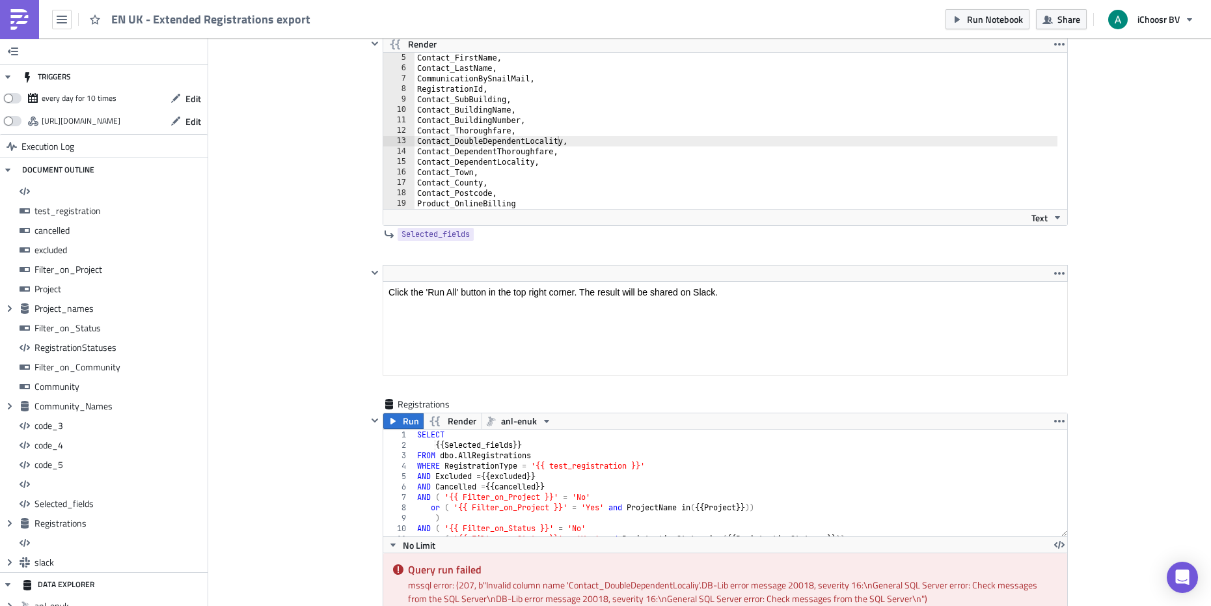
scroll to position [3, 0]
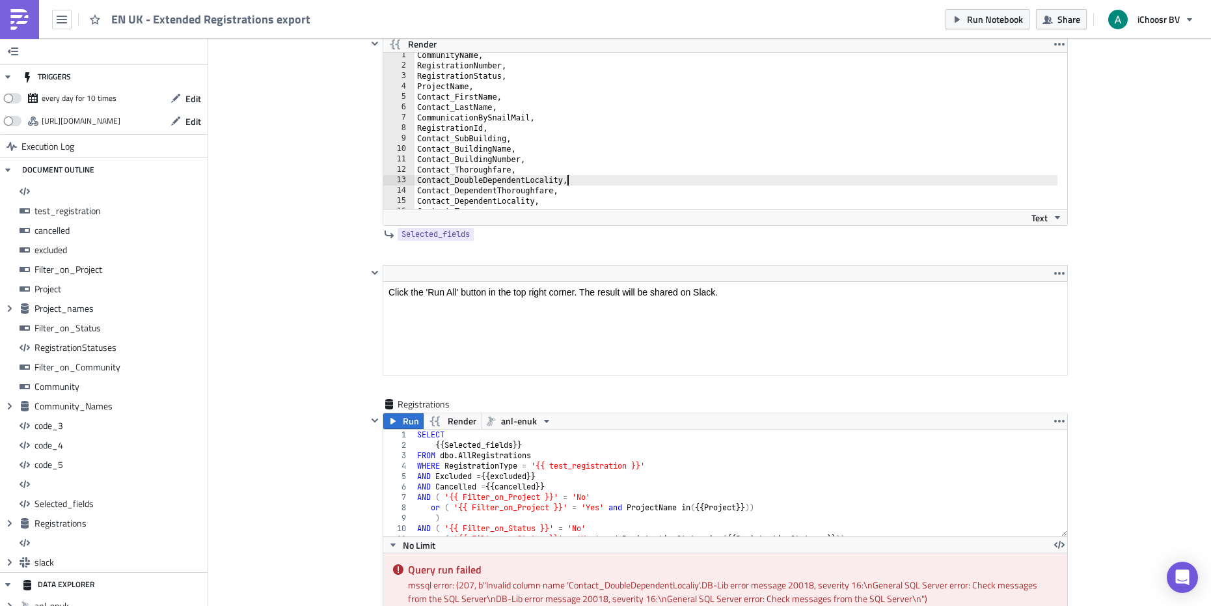
click at [608, 176] on div "CommunityName, RegistrationNumber, RegistrationStatus, ProjectName, Contact_Fir…" at bounding box center [735, 138] width 643 height 177
click at [394, 422] on button "Run" at bounding box center [403, 421] width 40 height 16
click at [597, 182] on div "CommunityName, RegistrationNumber, RegistrationStatus, ProjectName, Contact_Fir…" at bounding box center [735, 138] width 643 height 177
click at [556, 178] on div "CommunityName, RegistrationNumber, RegistrationStatus, ProjectName, Contact_Fir…" at bounding box center [735, 138] width 643 height 177
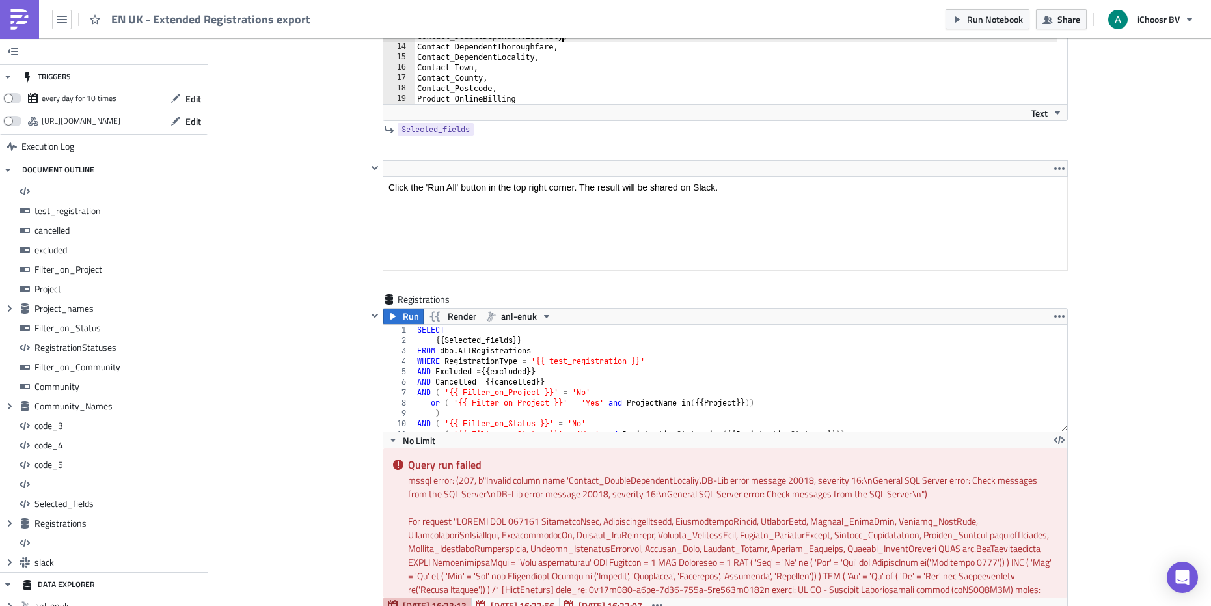
scroll to position [8278, 0]
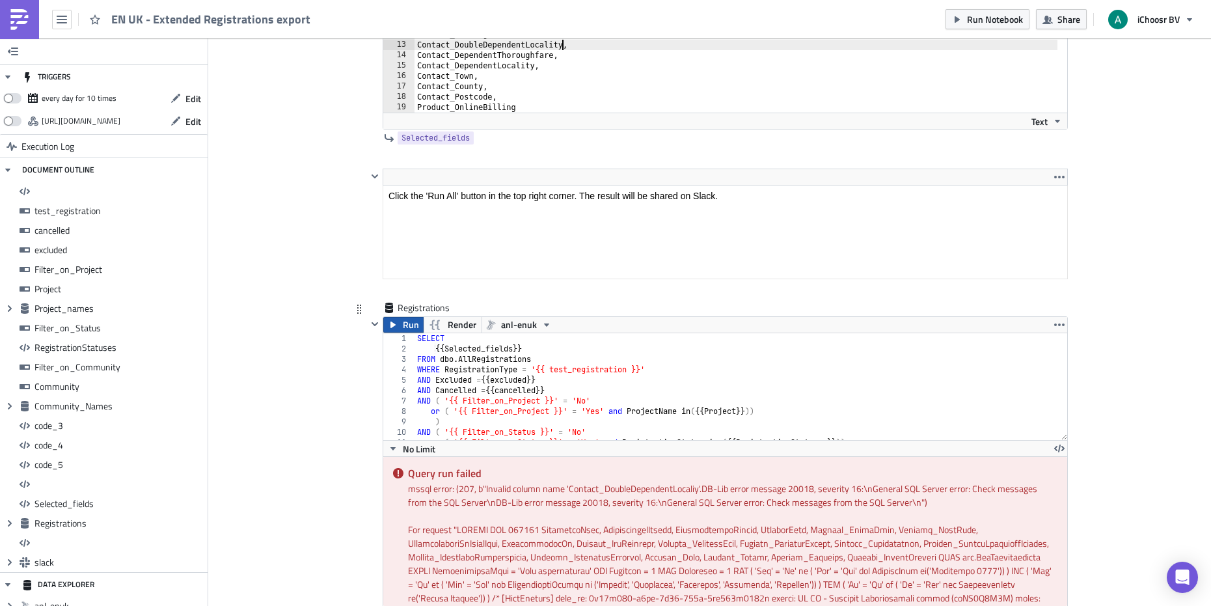
type textarea "Contact_DoubleDependentLocality,"
click at [403, 323] on span "Run" at bounding box center [411, 325] width 16 height 16
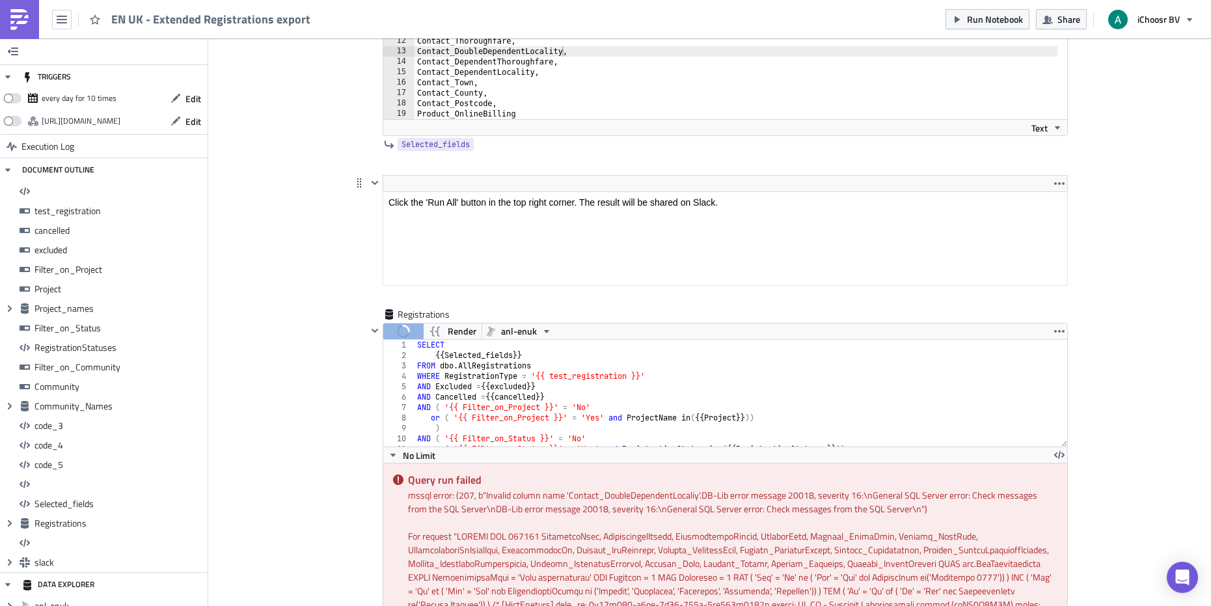
scroll to position [8256, 0]
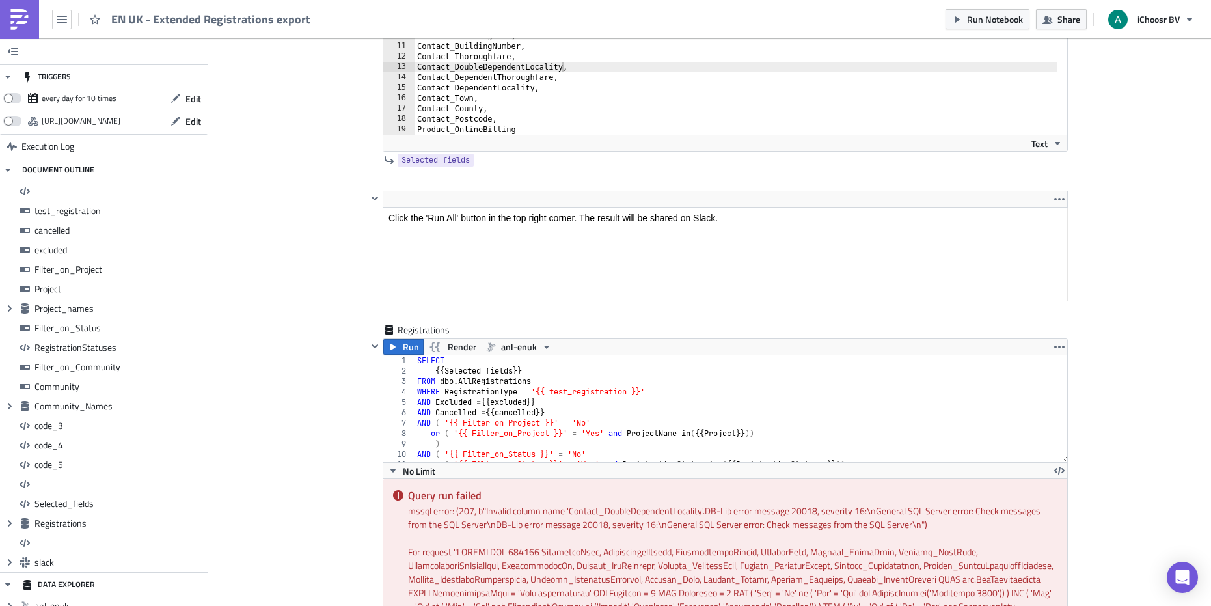
click at [580, 67] on div "Contact_FirstName, Contact_LastName, CommunicationBySnailMail, RegistrationId, …" at bounding box center [735, 67] width 643 height 177
drag, startPoint x: 569, startPoint y: 66, endPoint x: 409, endPoint y: 70, distance: 160.7
click at [409, 70] on div "Contact_DoubleDependentLocality, 5 6 7 8 9 10 11 12 13 14 15 16 17 18 19 Contac…" at bounding box center [725, 57] width 684 height 156
click at [388, 343] on icon "button" at bounding box center [393, 347] width 10 height 10
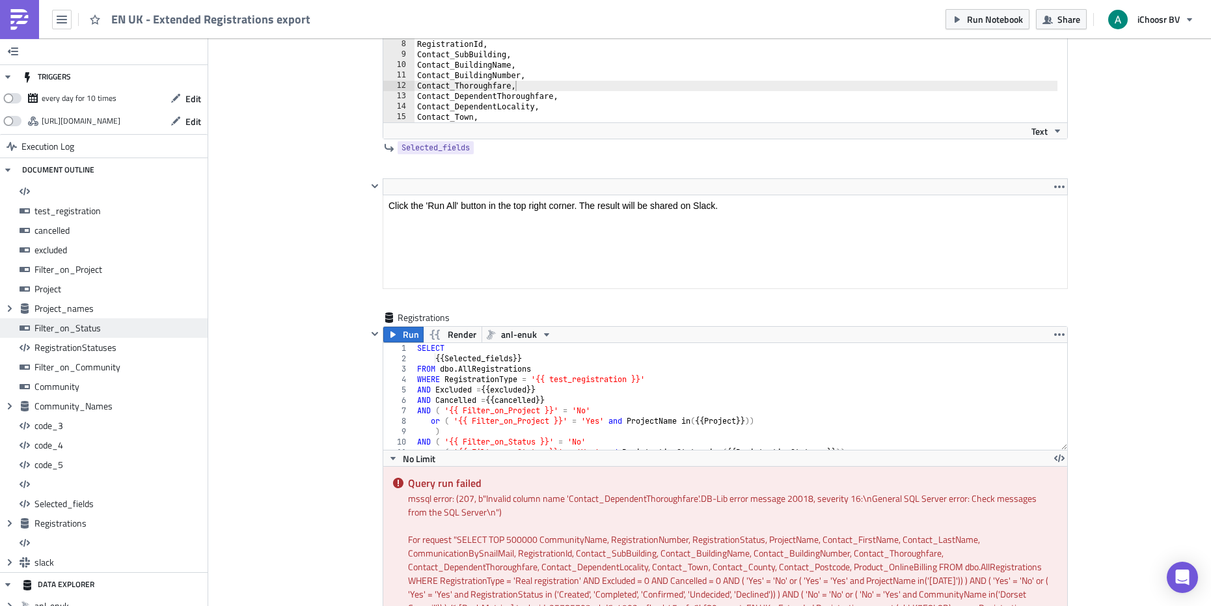
scroll to position [8264, 0]
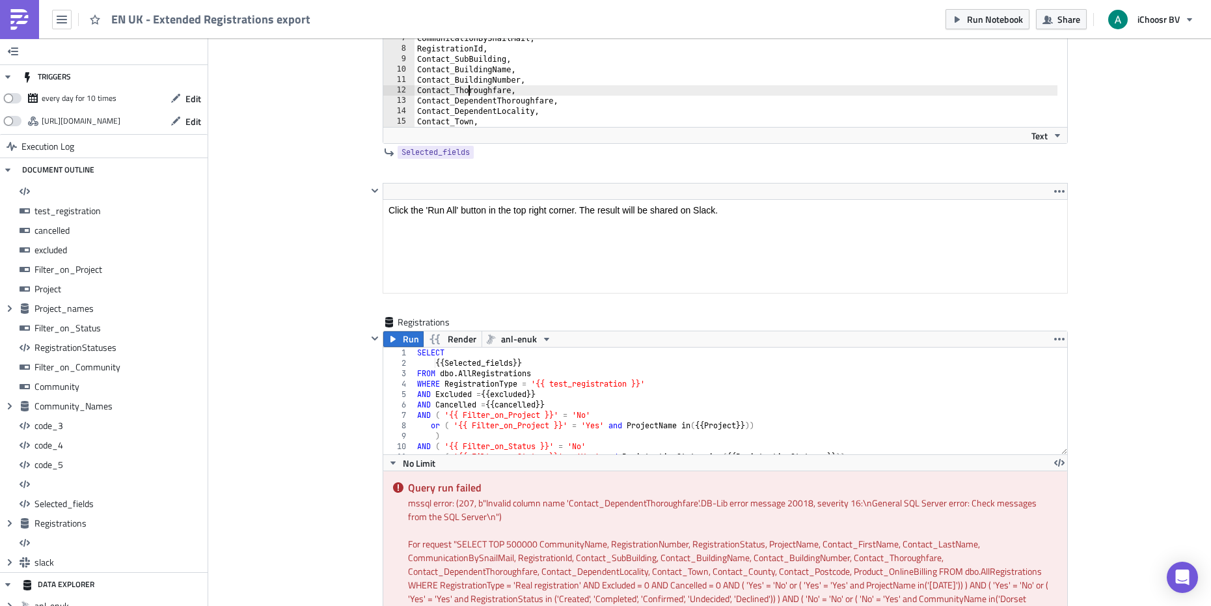
click at [463, 89] on div "CommunityName, RegistrationNumber, RegistrationStatus, ProjectName, Contact_Fir…" at bounding box center [735, 59] width 643 height 177
click at [486, 93] on div "CommunityName, RegistrationNumber, RegistrationStatus, ProjectName, Contact_Fir…" at bounding box center [735, 59] width 643 height 177
click at [546, 102] on div "CommunityName, RegistrationNumber, RegistrationStatus, ProjectName, Contact_Fir…" at bounding box center [735, 59] width 643 height 177
type textarea "Contact_DependentThoroughfare,"
drag, startPoint x: 572, startPoint y: 101, endPoint x: 406, endPoint y: 105, distance: 165.9
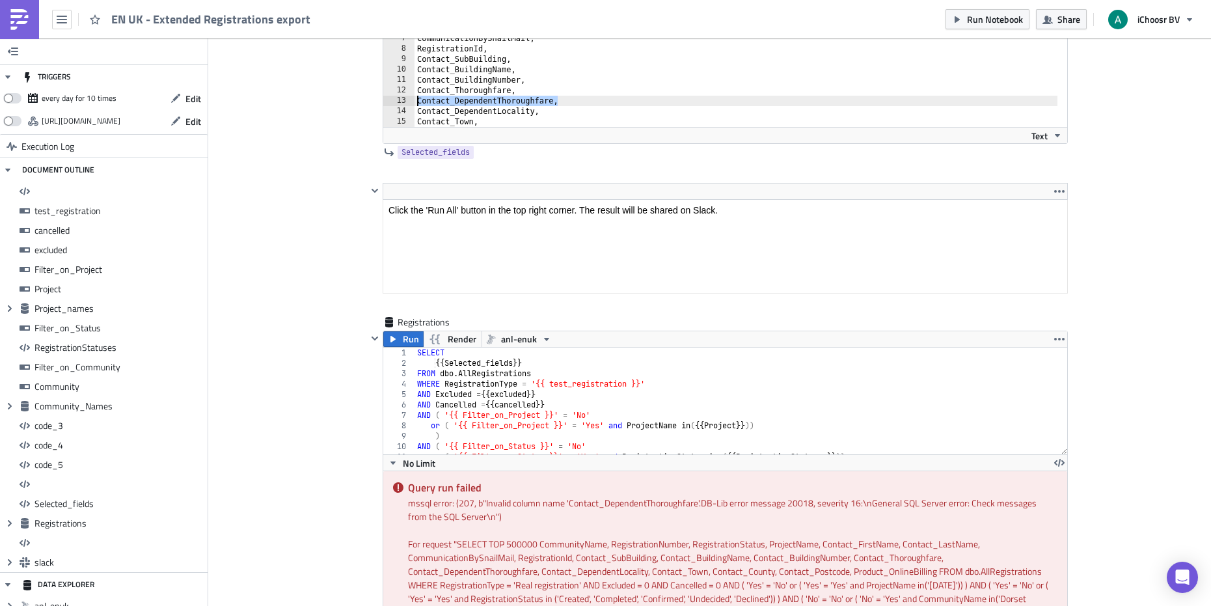
click at [406, 105] on div "Contact_DependentThoroughfare, 1 2 3 4 5 6 7 8 9 10 11 12 13 14 15 16 Community…" at bounding box center [725, 49] width 684 height 156
type textarea "Contact_Thoroughfare,"
click at [403, 332] on span "Run" at bounding box center [411, 339] width 16 height 16
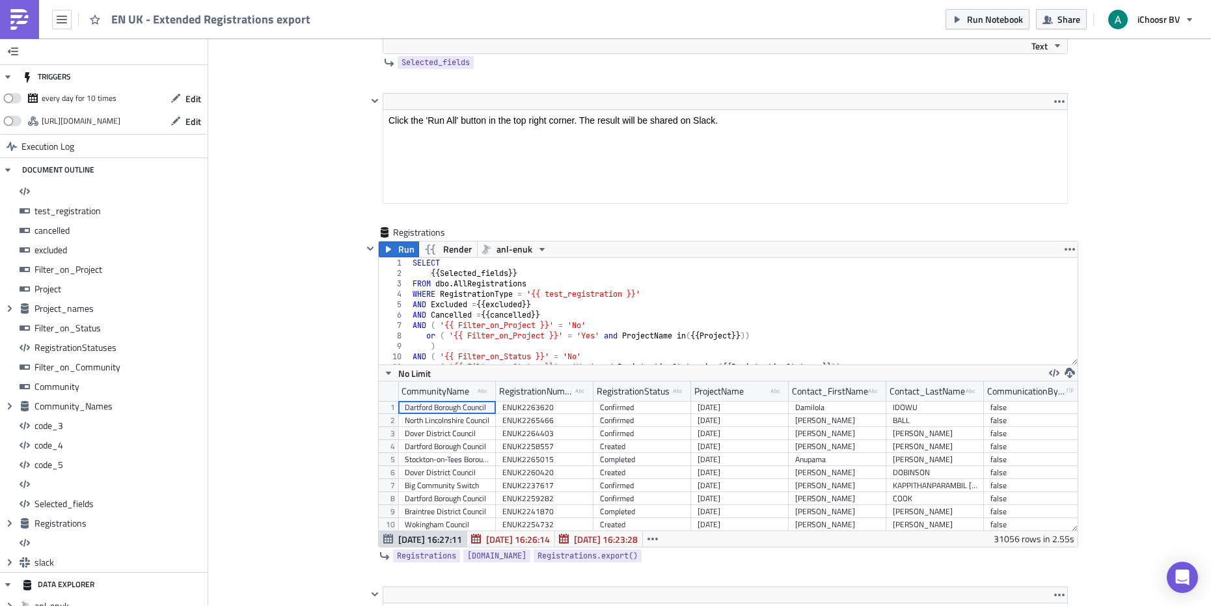
scroll to position [8371, 0]
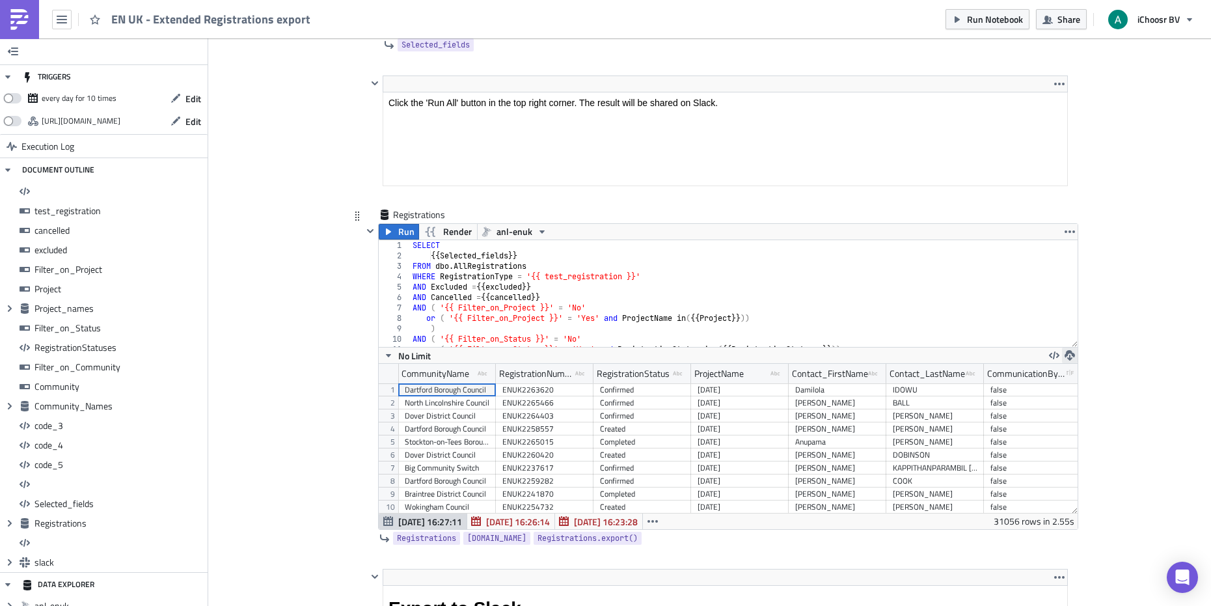
click at [893, 352] on icon "button" at bounding box center [1069, 355] width 10 height 10
click at [893, 301] on div "CSV" at bounding box center [1114, 305] width 101 height 13
click at [893, 358] on icon "button" at bounding box center [1069, 355] width 10 height 10
click at [893, 306] on div "CSV" at bounding box center [1114, 305] width 101 height 13
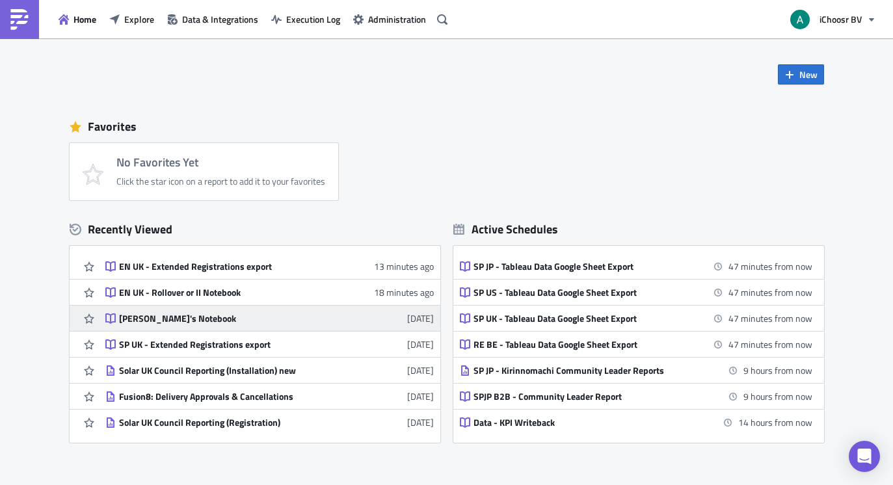
click at [172, 317] on div "[PERSON_NAME]'s Notebook" at bounding box center [233, 319] width 228 height 12
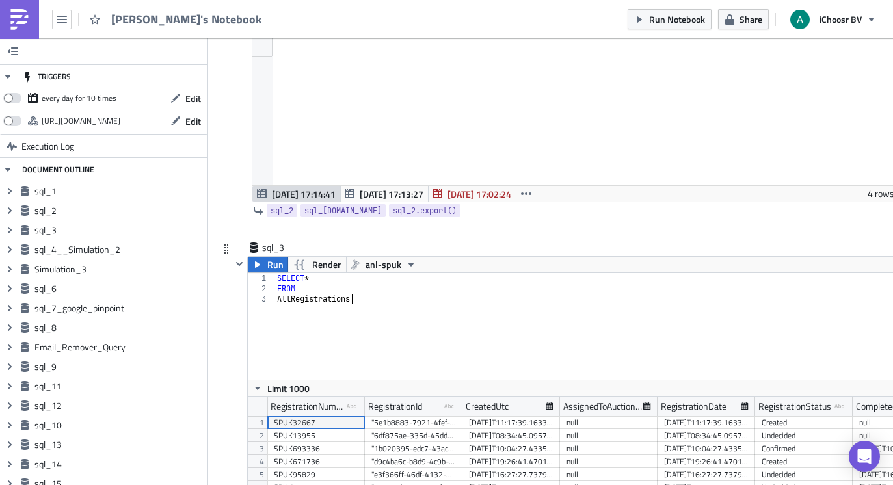
click at [366, 305] on div "SELECT * FROM AllRegistrations" at bounding box center [611, 337] width 672 height 128
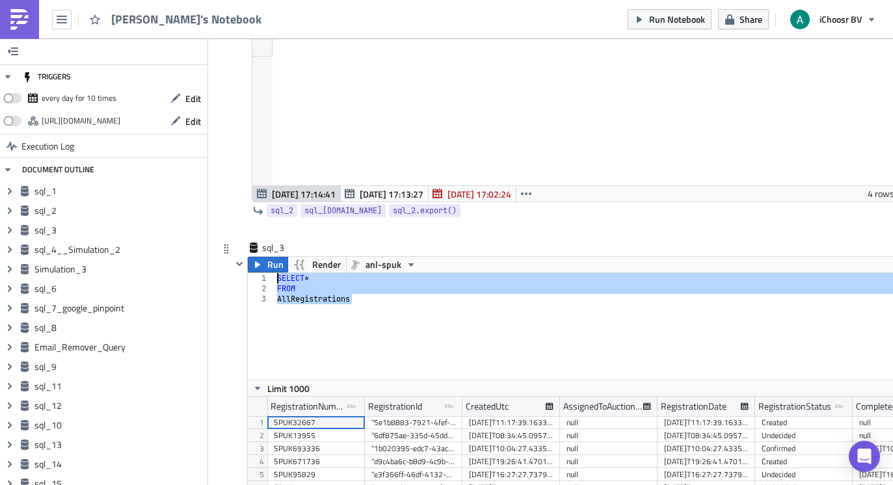
drag, startPoint x: 360, startPoint y: 299, endPoint x: 258, endPoint y: 278, distance: 103.7
click at [258, 278] on div "AllRegistrations 1 2 3 SELECT * FROM AllRegistrations ההההההההההההההההההההההההה…" at bounding box center [597, 326] width 699 height 107
type textarea "SELECT * FROM"
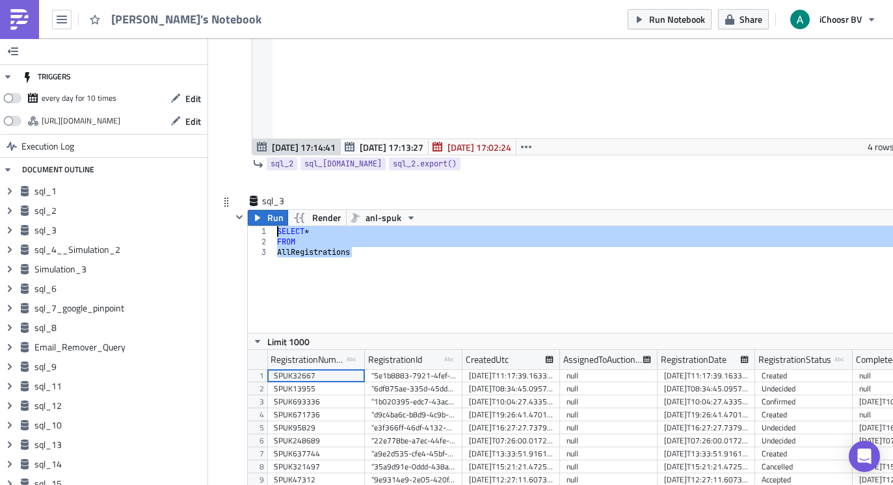
click at [228, 455] on div "sql_3 Run Render anl-spuk SELECT * FROM 1 2 3 SELECT * FROM AllRegistrations הה…" at bounding box center [579, 375] width 716 height 360
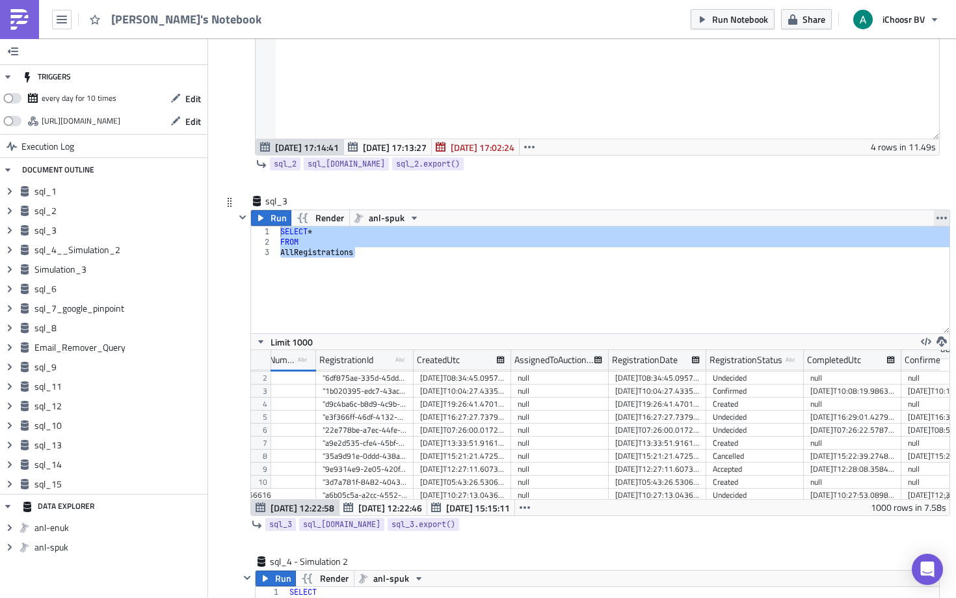
click at [893, 217] on icon "button" at bounding box center [942, 218] width 10 height 10
click at [893, 252] on div "Duplicate" at bounding box center [905, 248] width 87 height 13
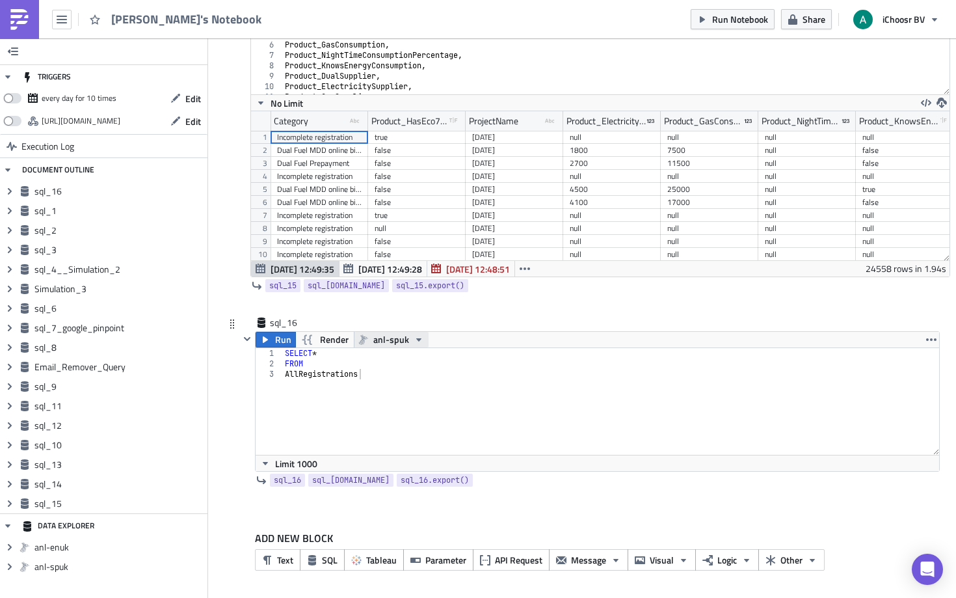
click at [377, 338] on span "anl-spuk" at bounding box center [391, 340] width 36 height 16
click at [397, 359] on div "anl-enuk" at bounding box center [418, 360] width 93 height 13
click at [271, 338] on button "Run" at bounding box center [276, 340] width 40 height 16
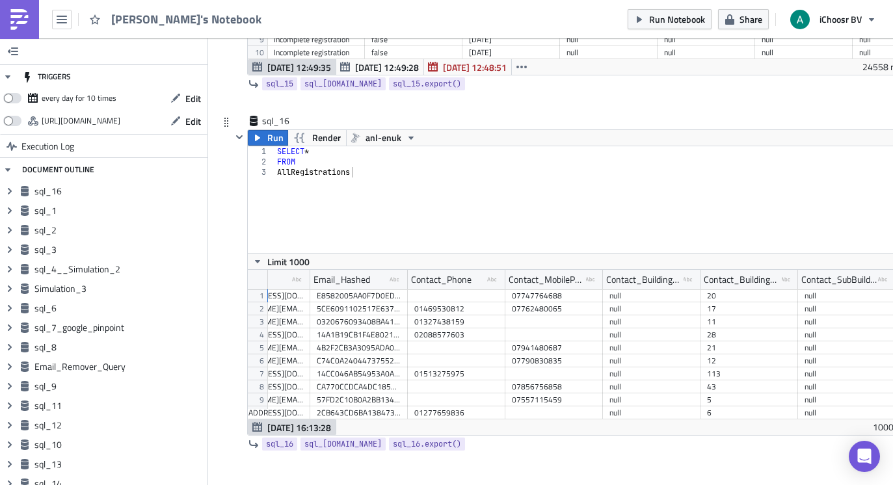
scroll to position [0, 3865]
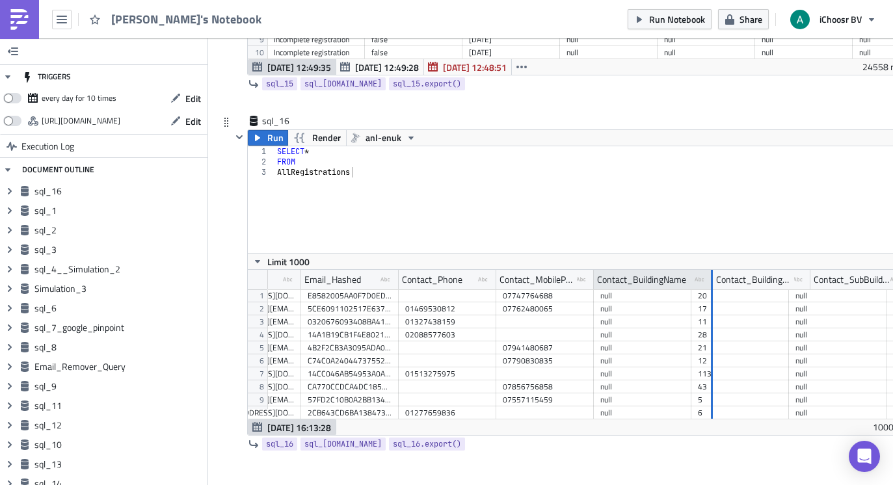
drag, startPoint x: 690, startPoint y: 278, endPoint x: 709, endPoint y: 282, distance: 20.0
click at [711, 282] on div at bounding box center [712, 280] width 2 height 20
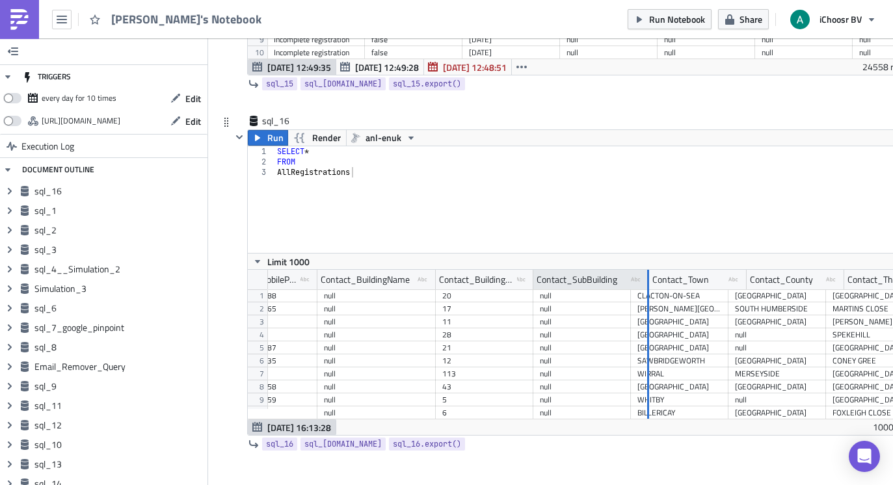
drag, startPoint x: 630, startPoint y: 279, endPoint x: 648, endPoint y: 288, distance: 20.4
click at [648, 288] on div at bounding box center [648, 280] width 2 height 20
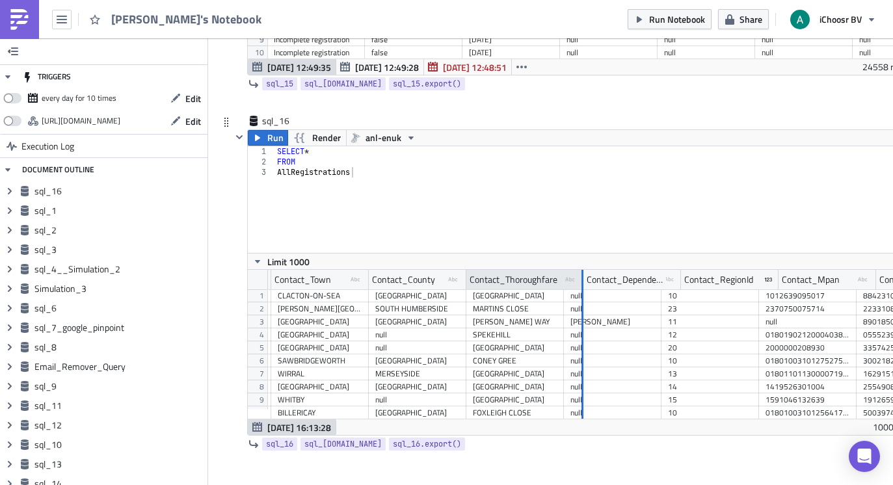
drag, startPoint x: 563, startPoint y: 282, endPoint x: 582, endPoint y: 279, distance: 19.8
click at [582, 279] on div at bounding box center [583, 280] width 2 height 20
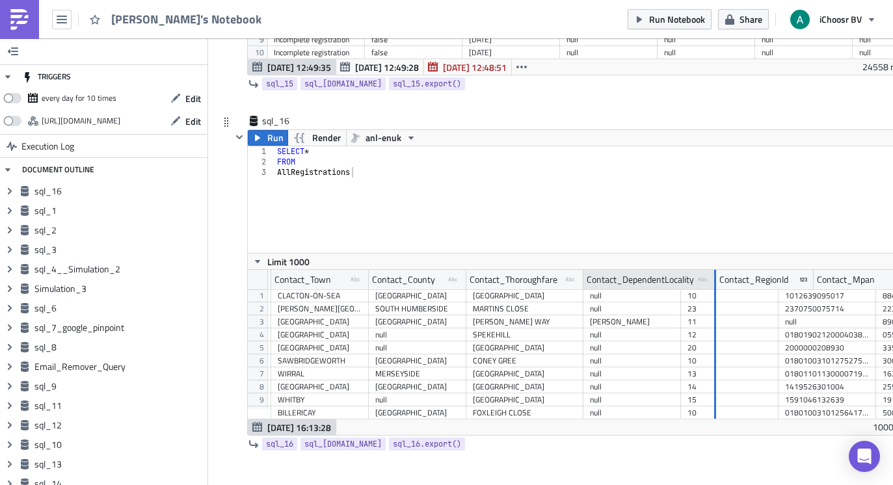
drag, startPoint x: 677, startPoint y: 278, endPoint x: 712, endPoint y: 275, distance: 35.3
click at [713, 275] on div at bounding box center [714, 280] width 3 height 20
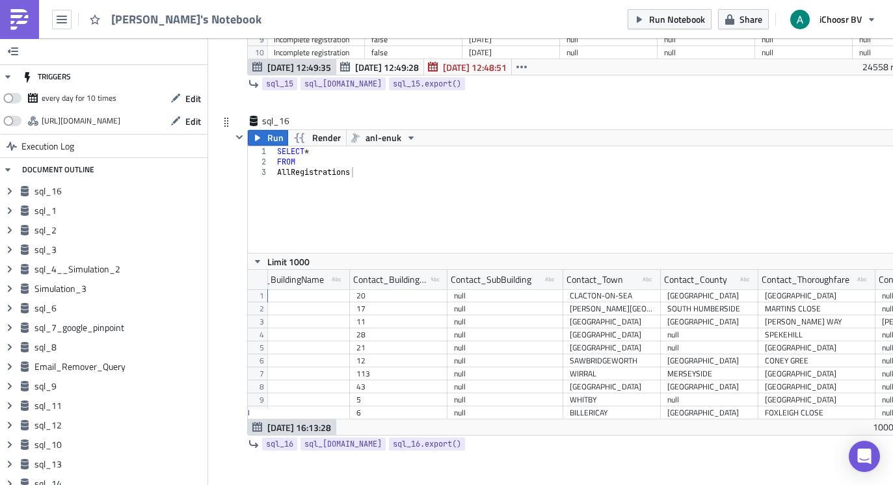
scroll to position [0, 3984]
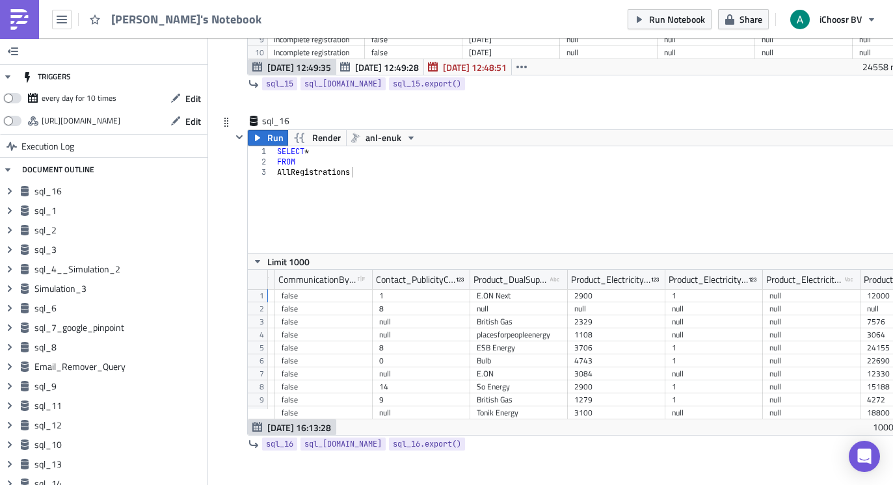
click at [232, 366] on div at bounding box center [240, 282] width 16 height 306
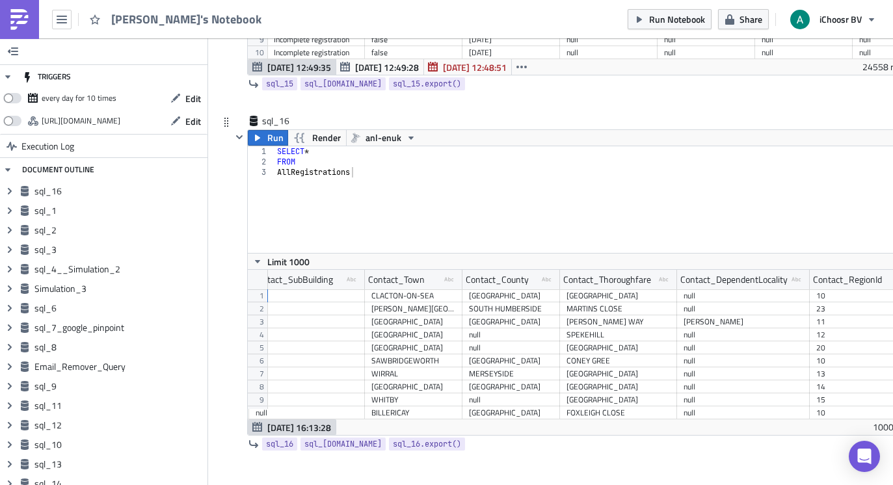
scroll to position [0, 4425]
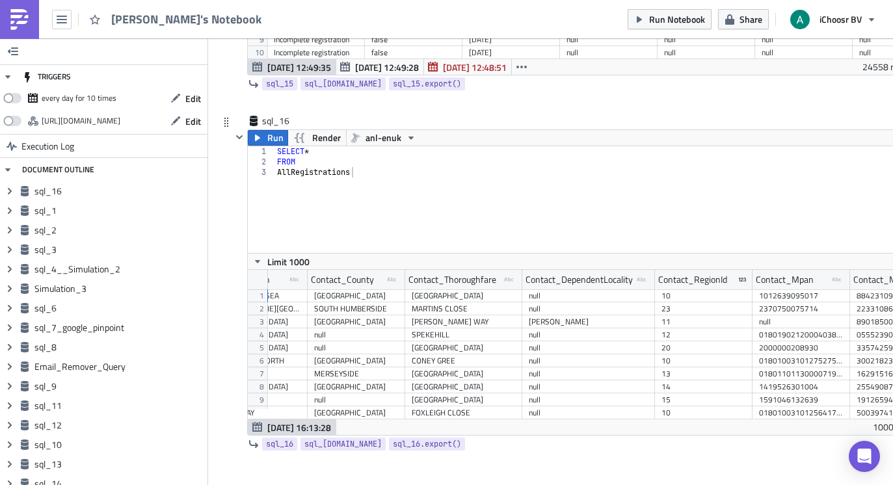
click at [645, 323] on div "WEEDON" at bounding box center [589, 322] width 120 height 13
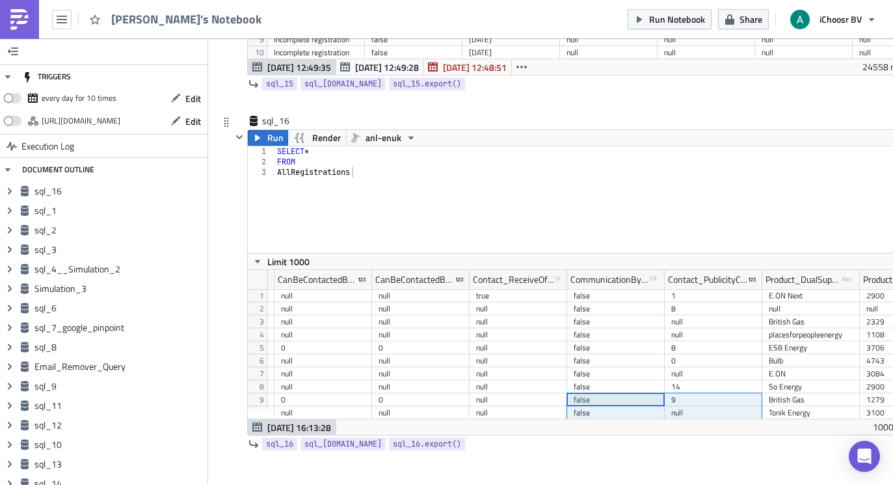
drag, startPoint x: 652, startPoint y: 406, endPoint x: 682, endPoint y: 409, distance: 30.0
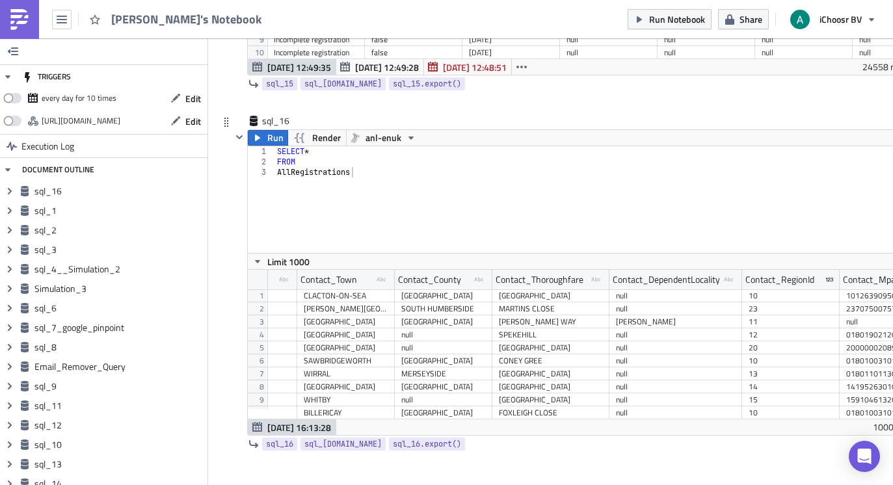
scroll to position [0, 4517]
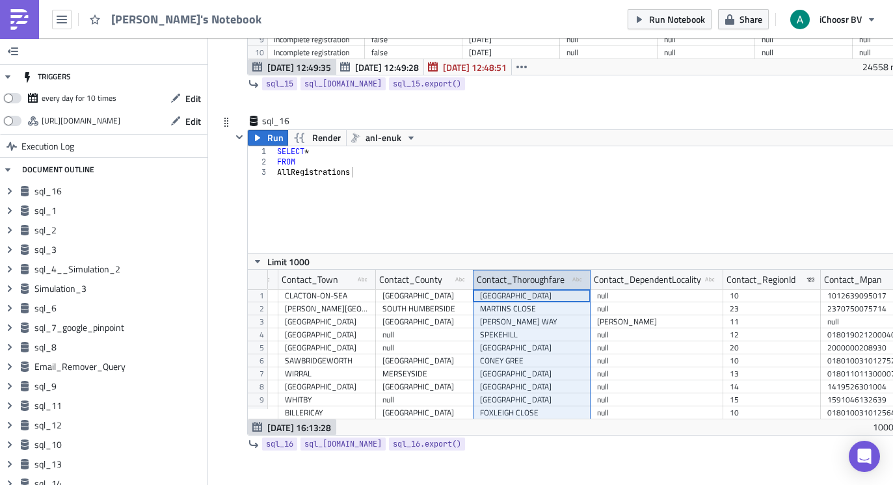
drag, startPoint x: 567, startPoint y: 284, endPoint x: 545, endPoint y: 278, distance: 23.1
click at [545, 278] on div "Contact_Thoroughfare type-text Created with Sketch." at bounding box center [532, 280] width 117 height 20
click at [563, 275] on div "Contact_Thoroughfare" at bounding box center [521, 280] width 88 height 20
drag, startPoint x: 566, startPoint y: 278, endPoint x: 498, endPoint y: 275, distance: 68.4
click at [500, 273] on div "Contact_Thoroughfare type-text Created with Sketch." at bounding box center [532, 280] width 117 height 20
